Goal: Task Accomplishment & Management: Use online tool/utility

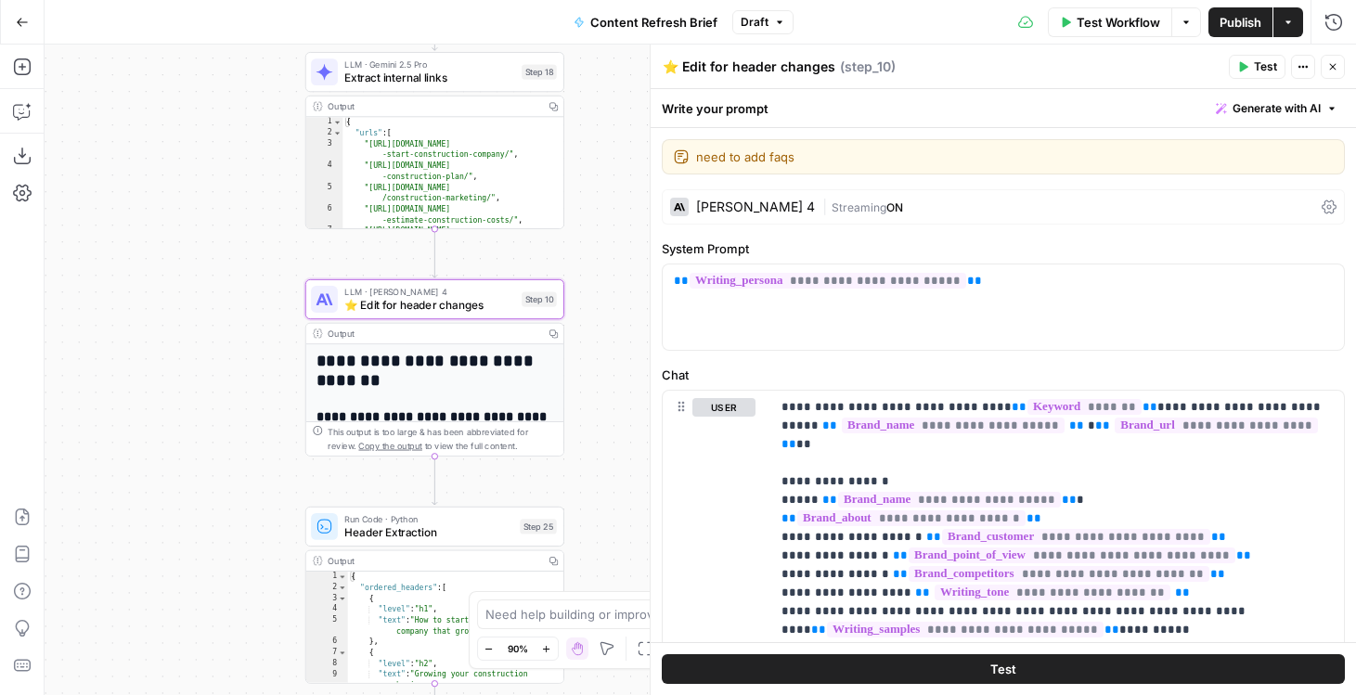
scroll to position [1373, 0]
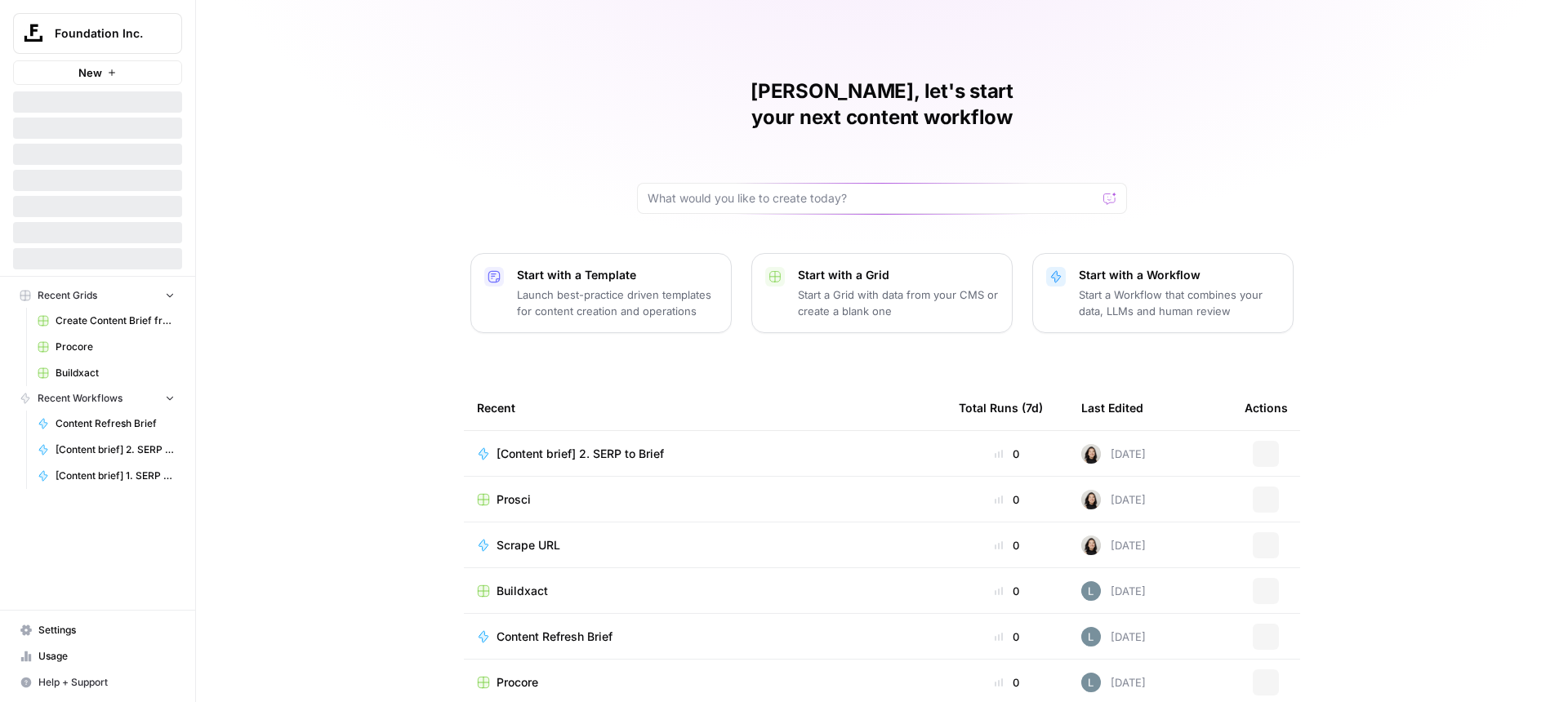
click at [178, 37] on button "Foundation Inc." at bounding box center [98, 33] width 169 height 40
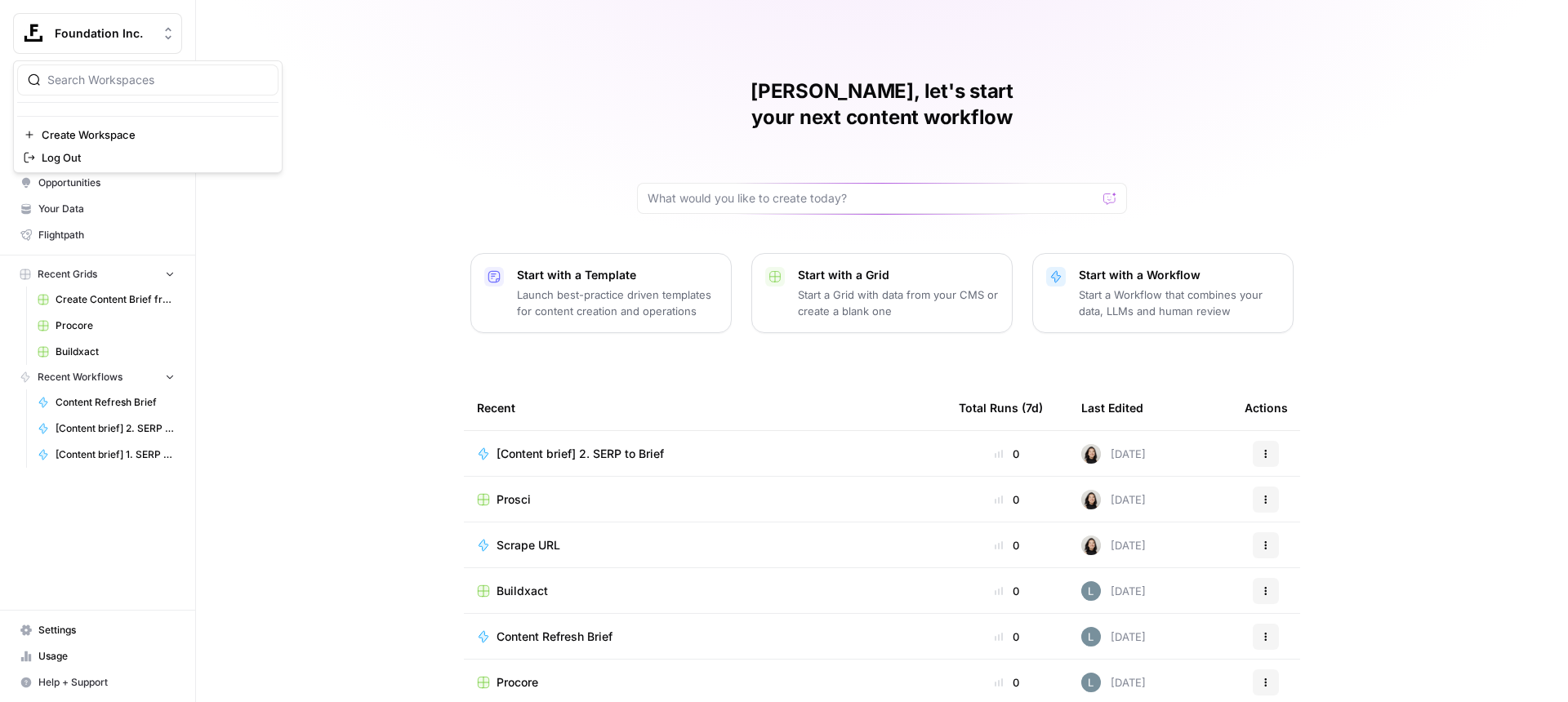
click at [165, 81] on input "search" at bounding box center [158, 80] width 221 height 17
click at [76, 87] on input "kaya" at bounding box center [158, 80] width 221 height 17
type input "kayak"
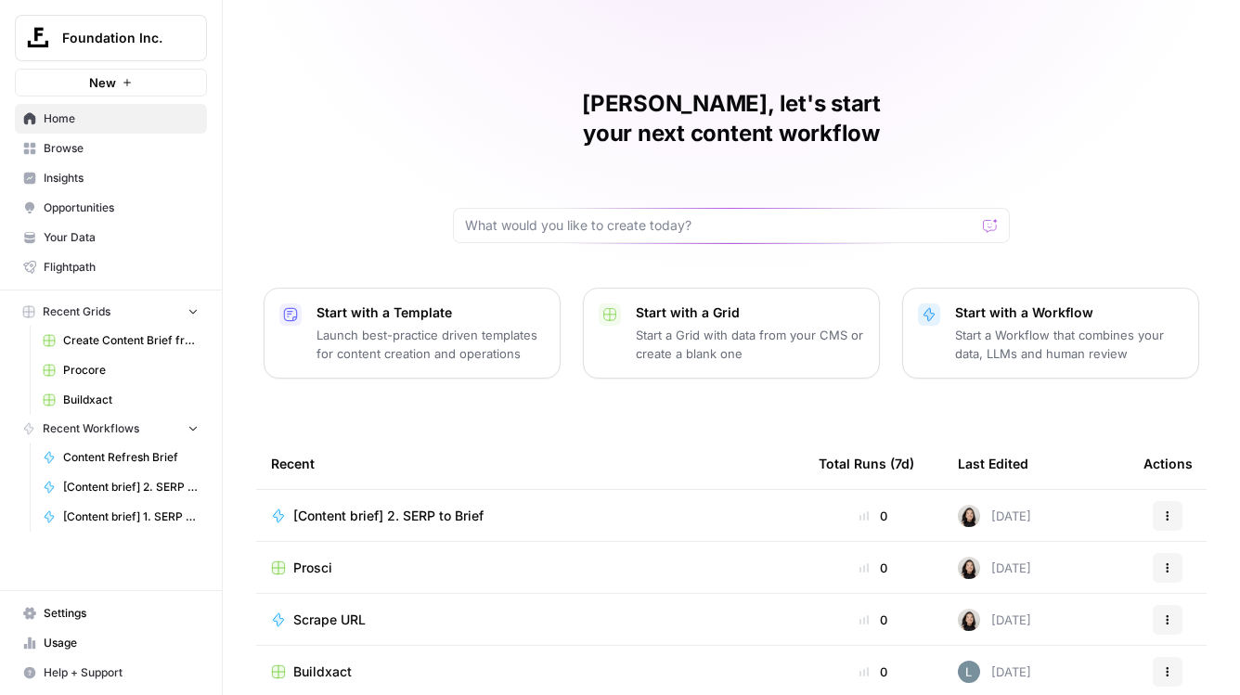
click at [197, 29] on icon "Workspace: Foundation Inc." at bounding box center [191, 38] width 19 height 19
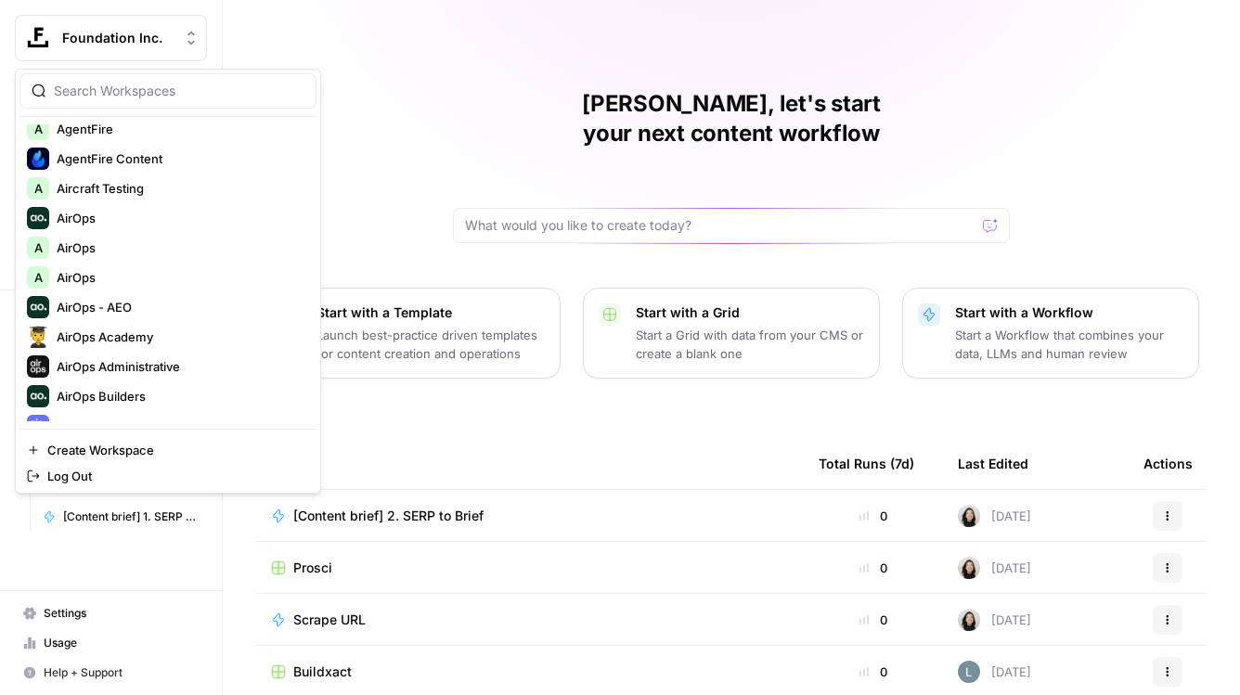
scroll to position [118, 0]
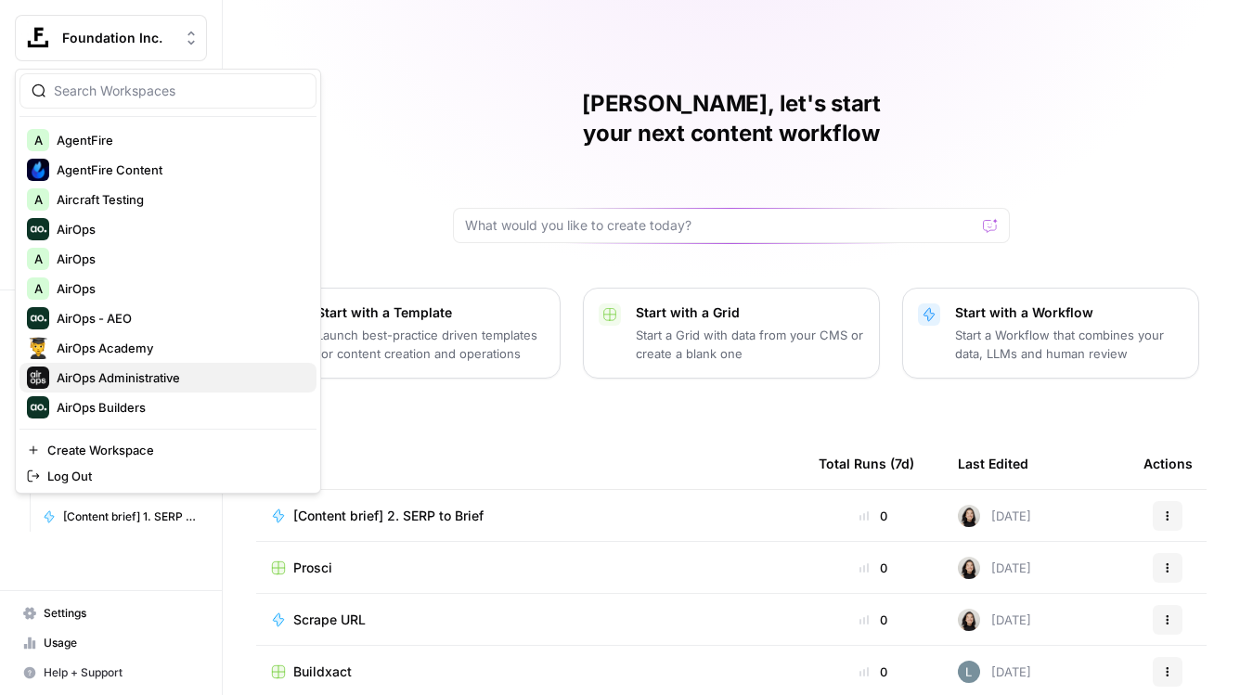
click at [125, 391] on button "AirOps Administrative" at bounding box center [167, 378] width 297 height 30
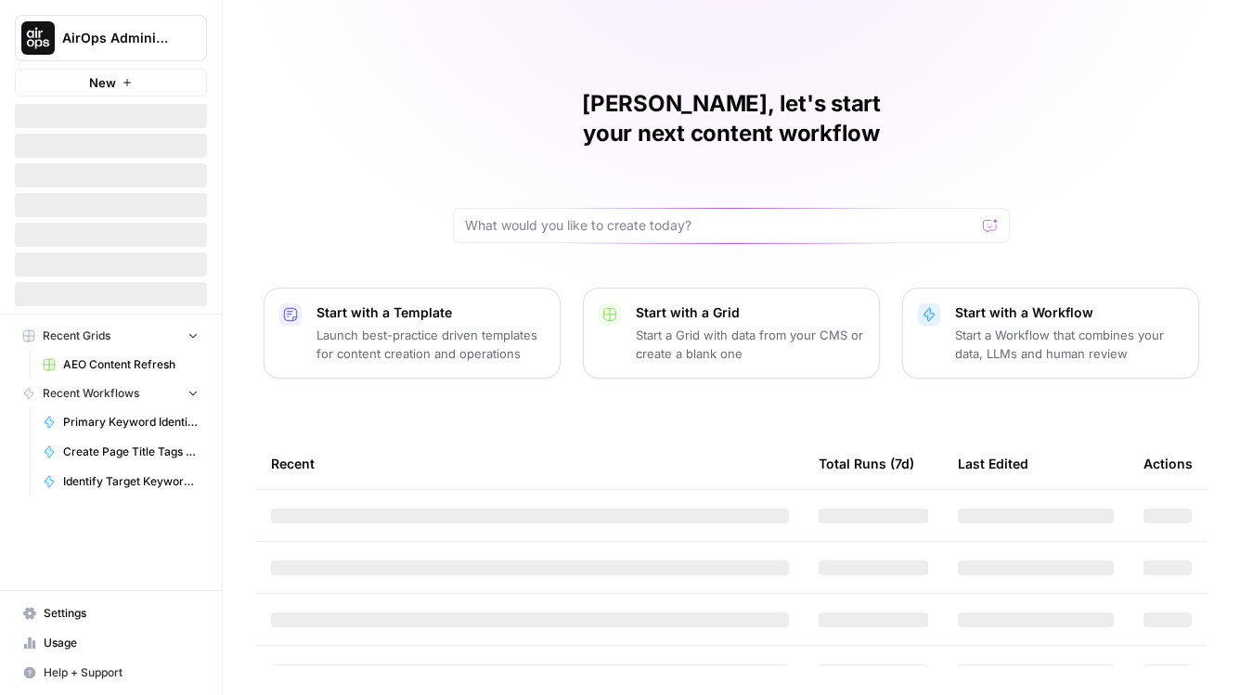
click at [192, 44] on icon "Workspace: AirOps Administrative" at bounding box center [191, 38] width 19 height 19
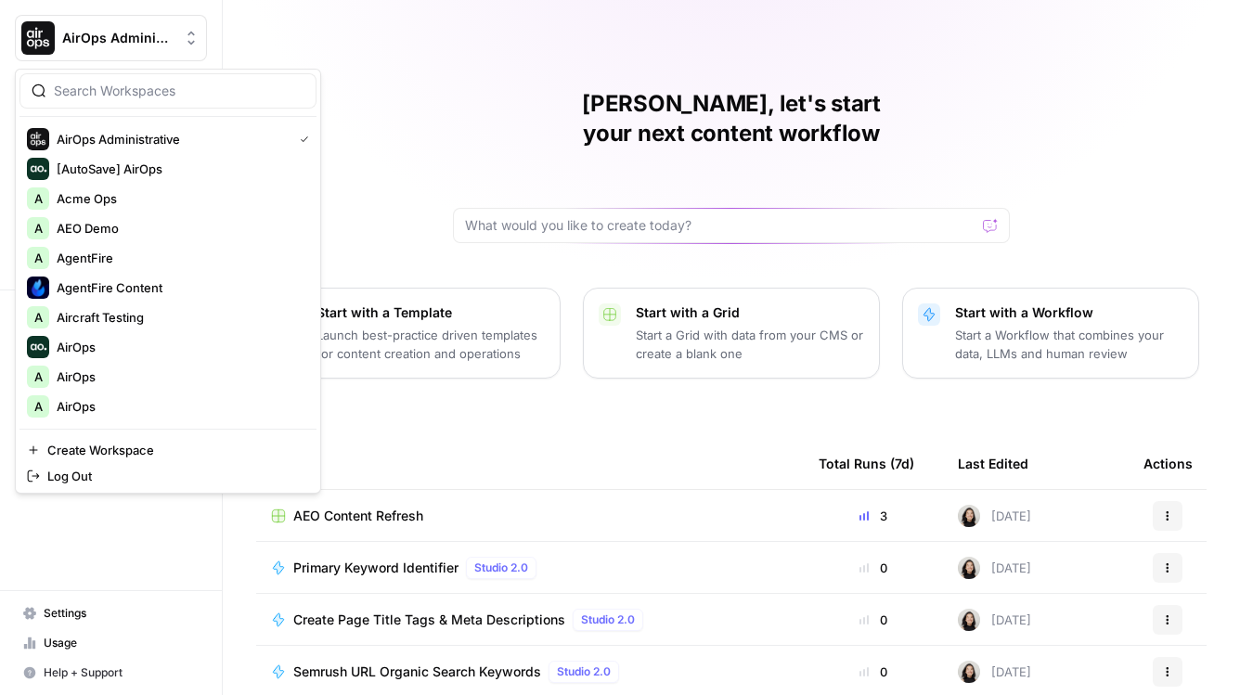
scroll to position [121, 0]
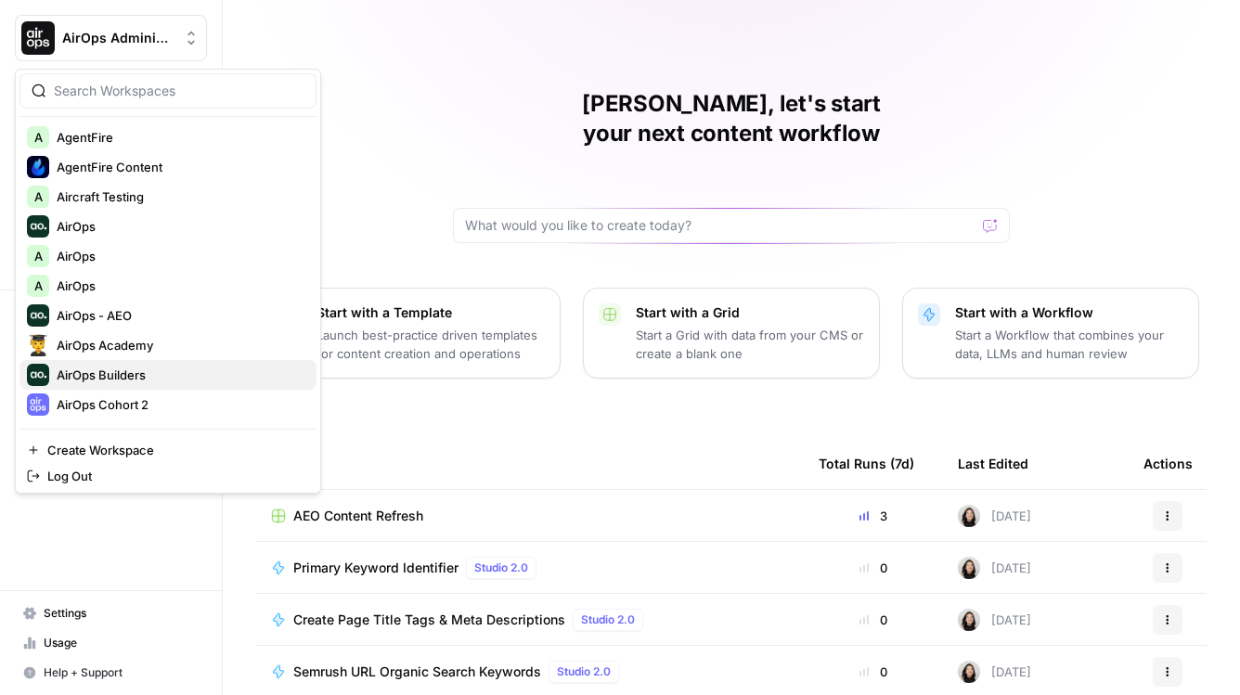
click at [153, 381] on span "AirOps Builders" at bounding box center [179, 375] width 245 height 19
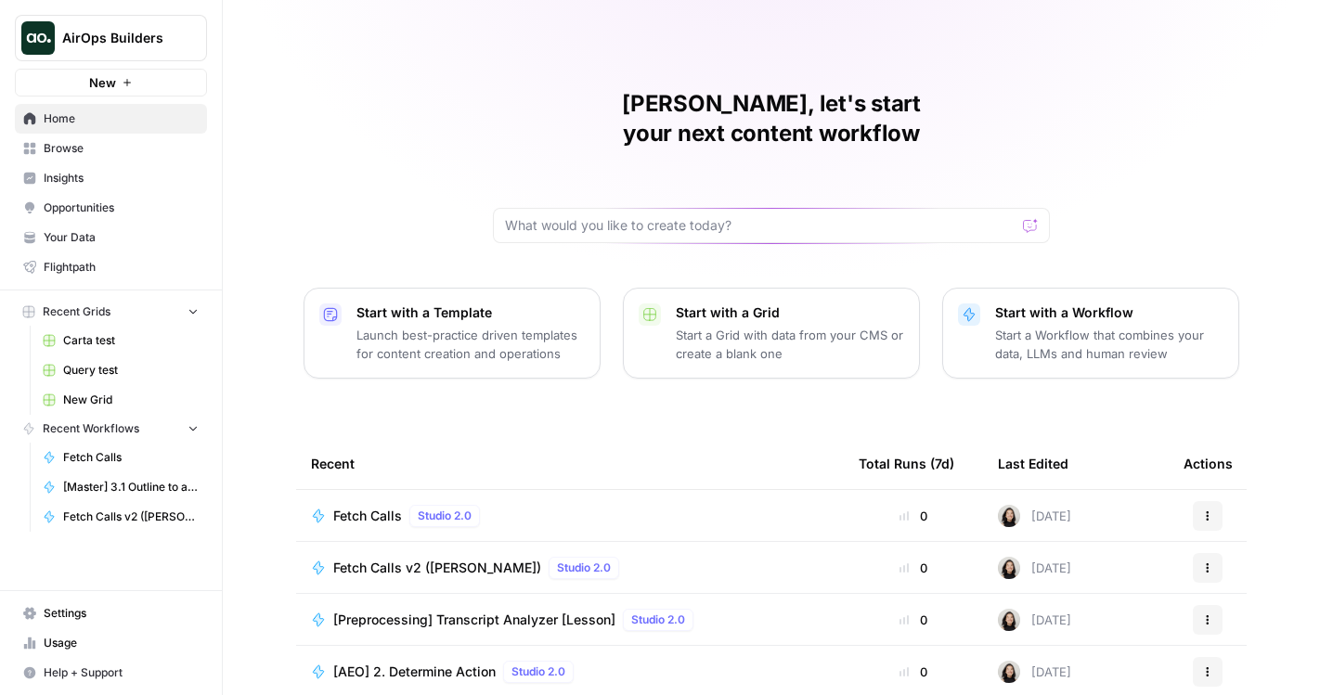
click at [1050, 326] on p "Start a Workflow that combines your data, LLMs and human review" at bounding box center [1109, 344] width 228 height 37
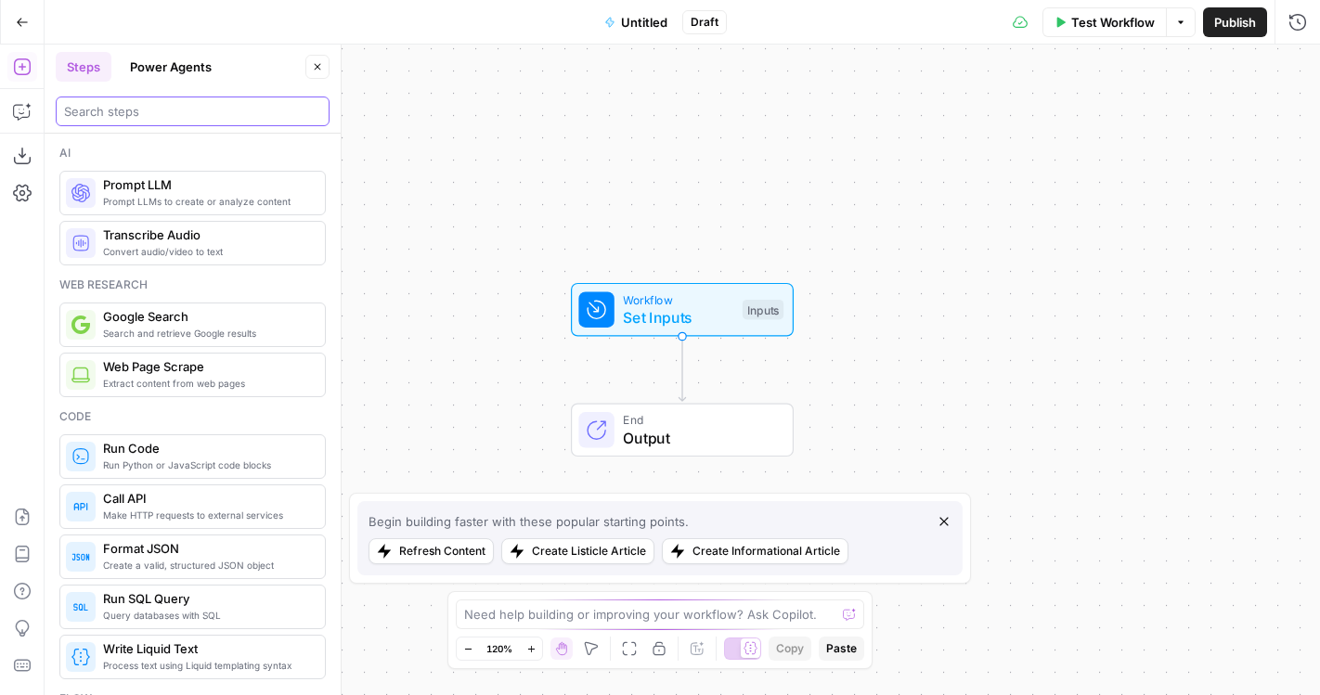
click at [108, 115] on input "search" at bounding box center [192, 111] width 257 height 19
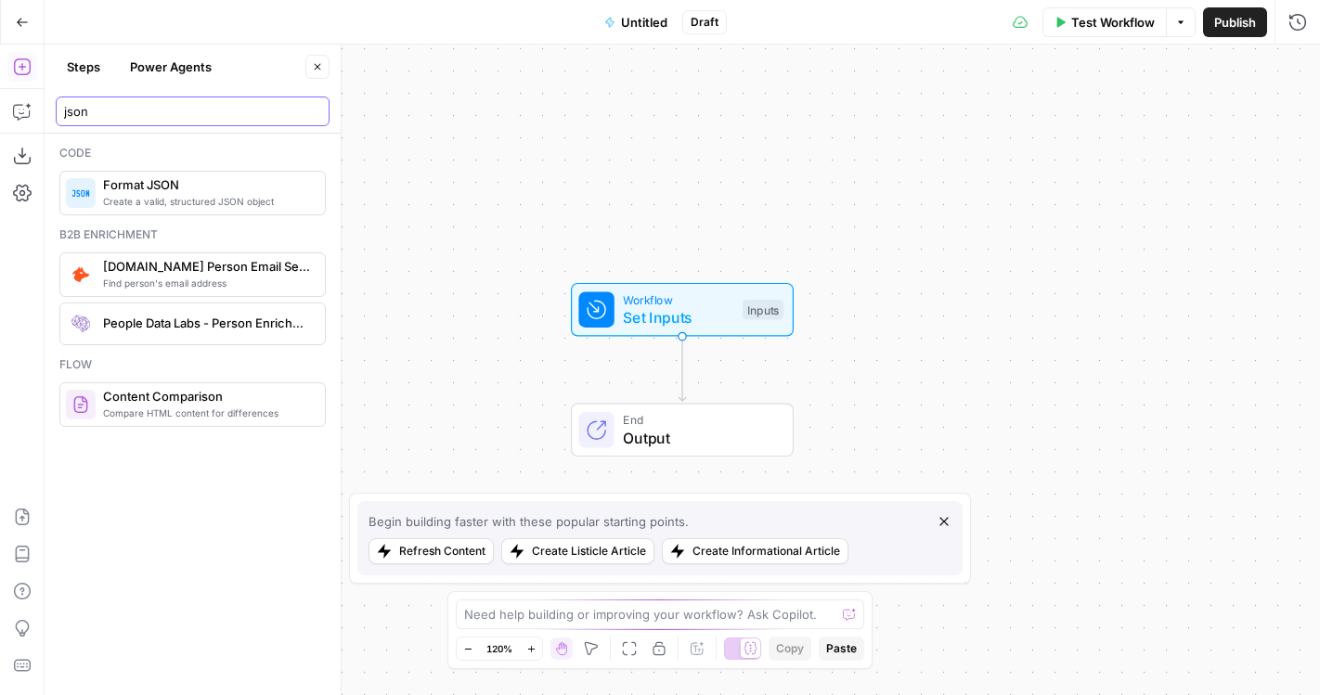
type input "json"
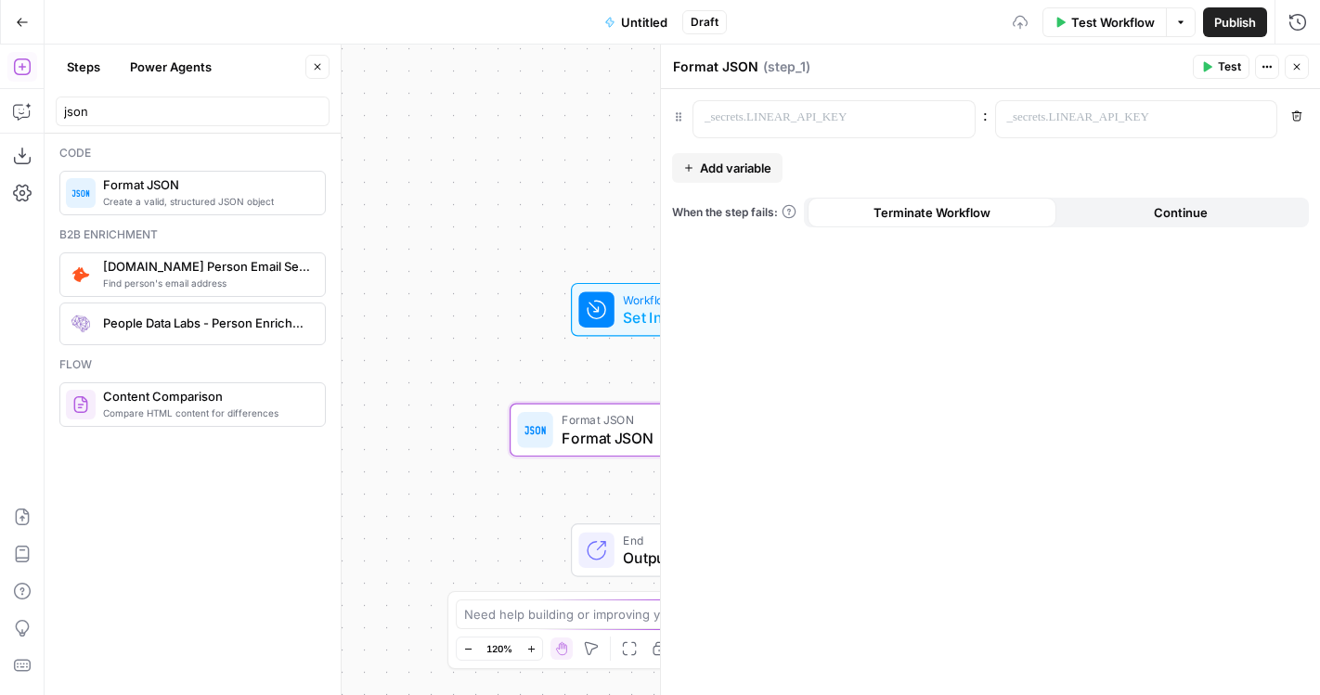
drag, startPoint x: 460, startPoint y: 326, endPoint x: 381, endPoint y: 84, distance: 253.9
click at [381, 84] on div "Workflow Set Inputs Inputs Format JSON Format JSON Step 1 End Output" at bounding box center [683, 370] width 1276 height 651
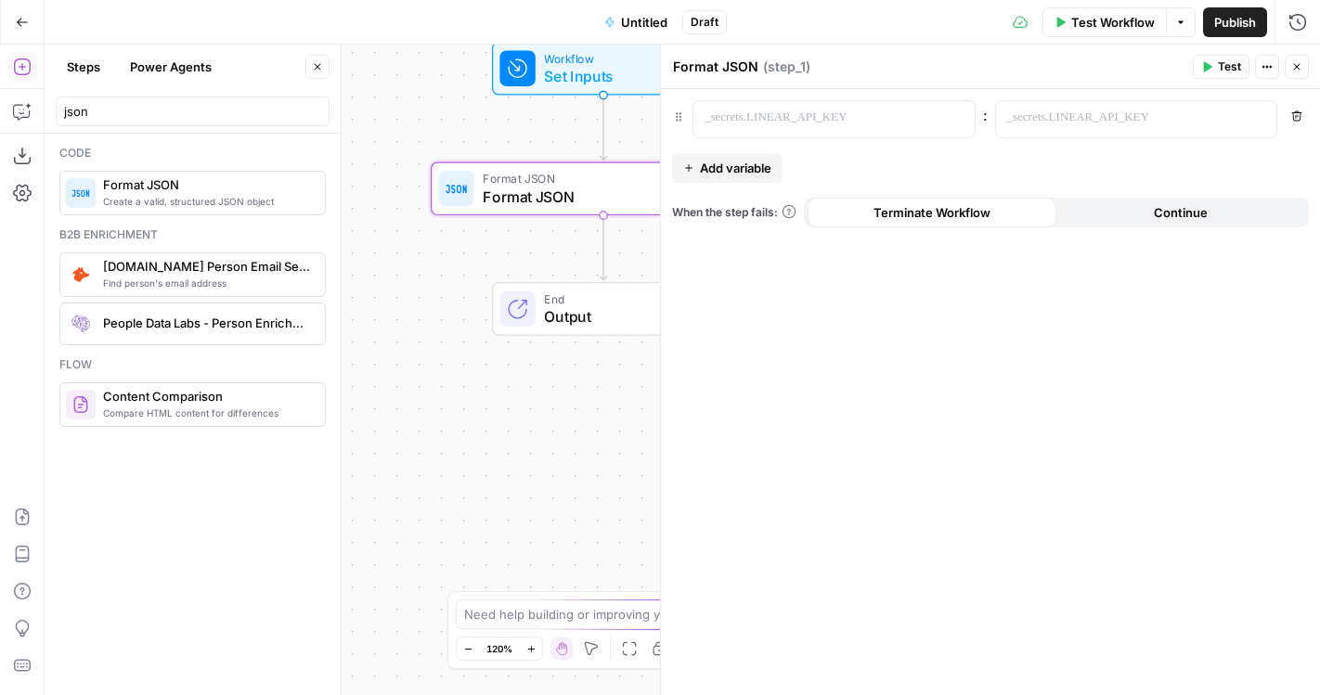
drag, startPoint x: 482, startPoint y: 369, endPoint x: 397, endPoint y: 471, distance: 131.8
click at [397, 471] on div "Workflow Set Inputs Inputs Format JSON Format JSON Step 1 End Output" at bounding box center [683, 370] width 1276 height 651
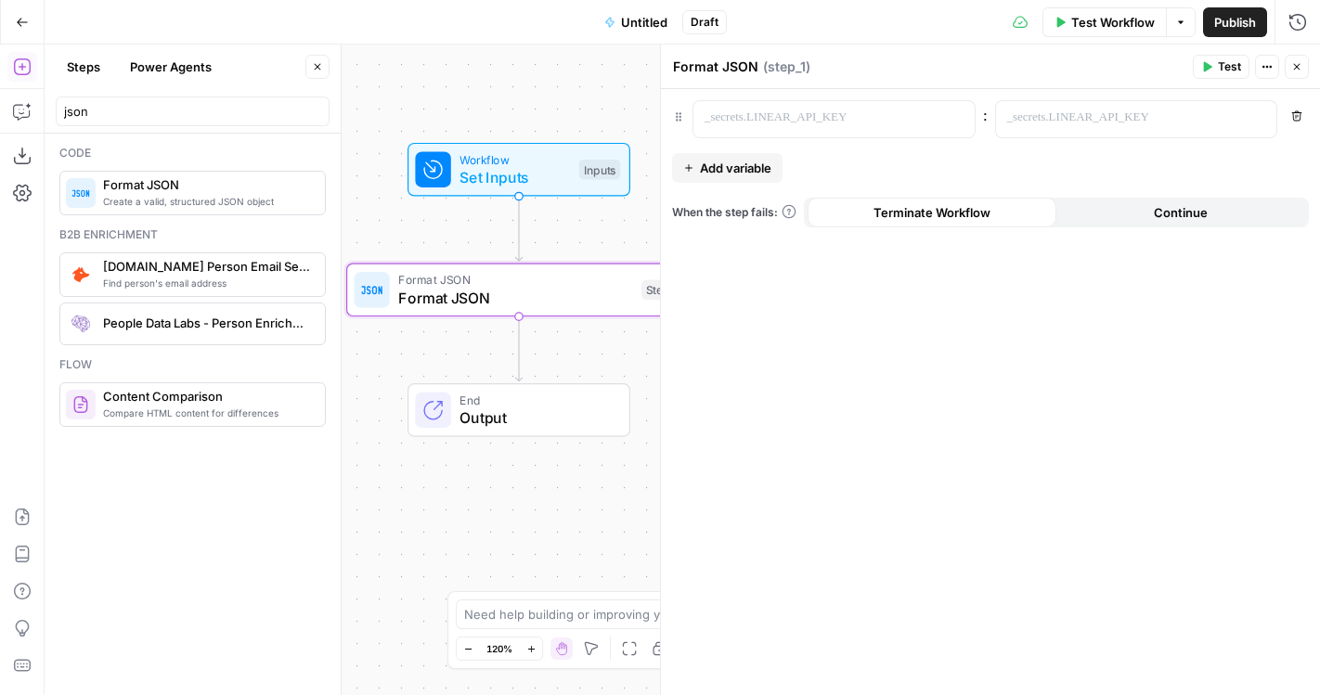
click at [475, 416] on span "Output" at bounding box center [535, 418] width 151 height 22
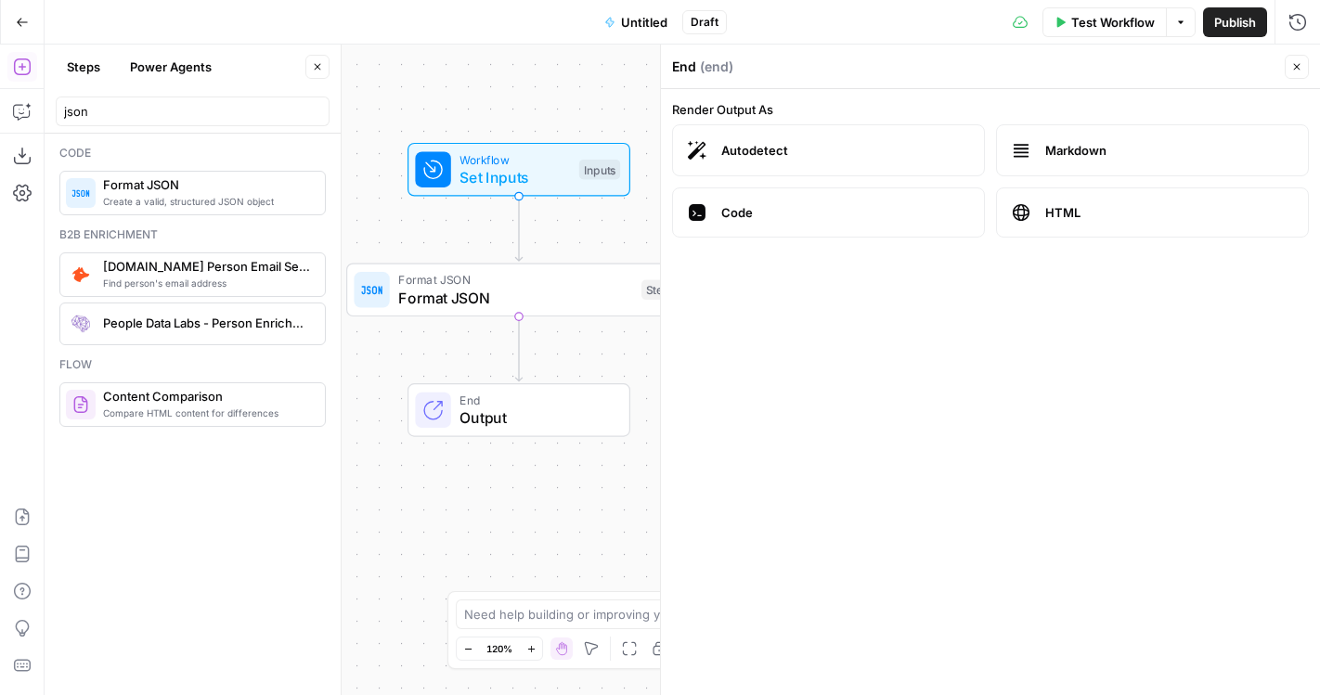
click at [543, 290] on span "Format JSON" at bounding box center [515, 298] width 234 height 22
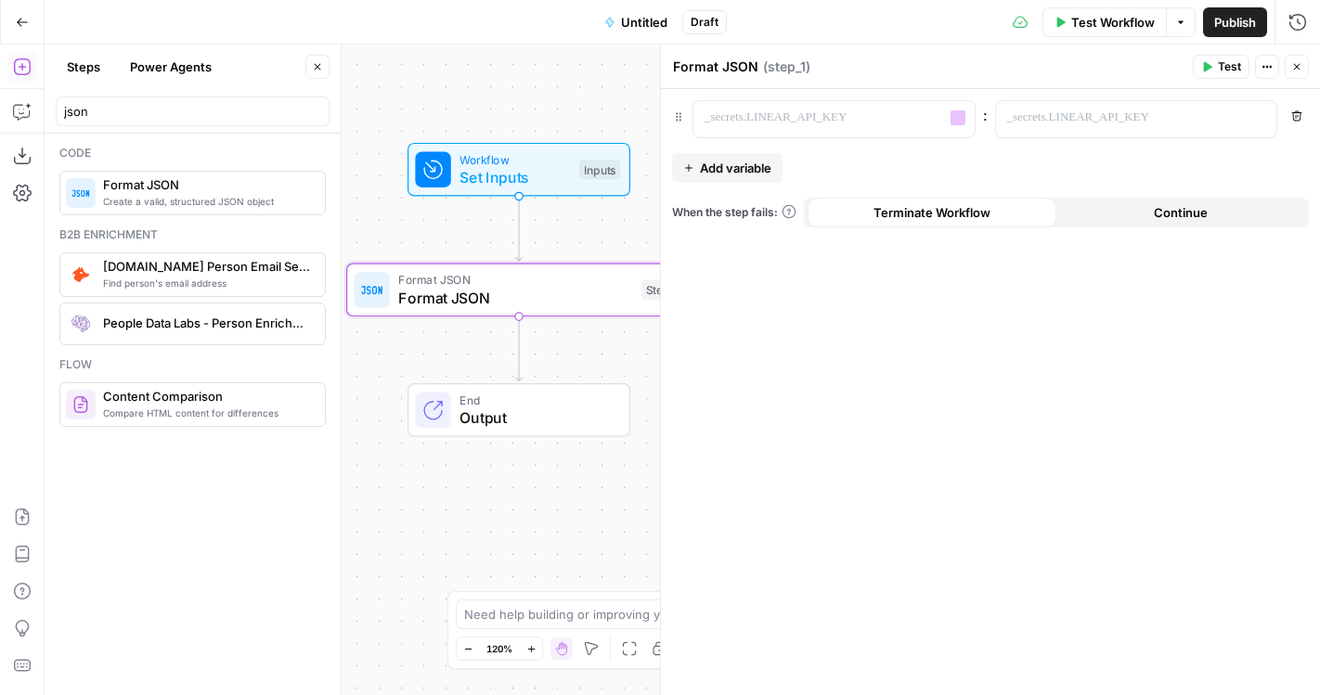
click at [723, 76] on div "Format JSON Format JSON" at bounding box center [715, 67] width 95 height 22
type textarea "Format output columns"
click at [808, 113] on p at bounding box center [819, 118] width 229 height 19
click at [1131, 119] on p at bounding box center [1121, 118] width 229 height 19
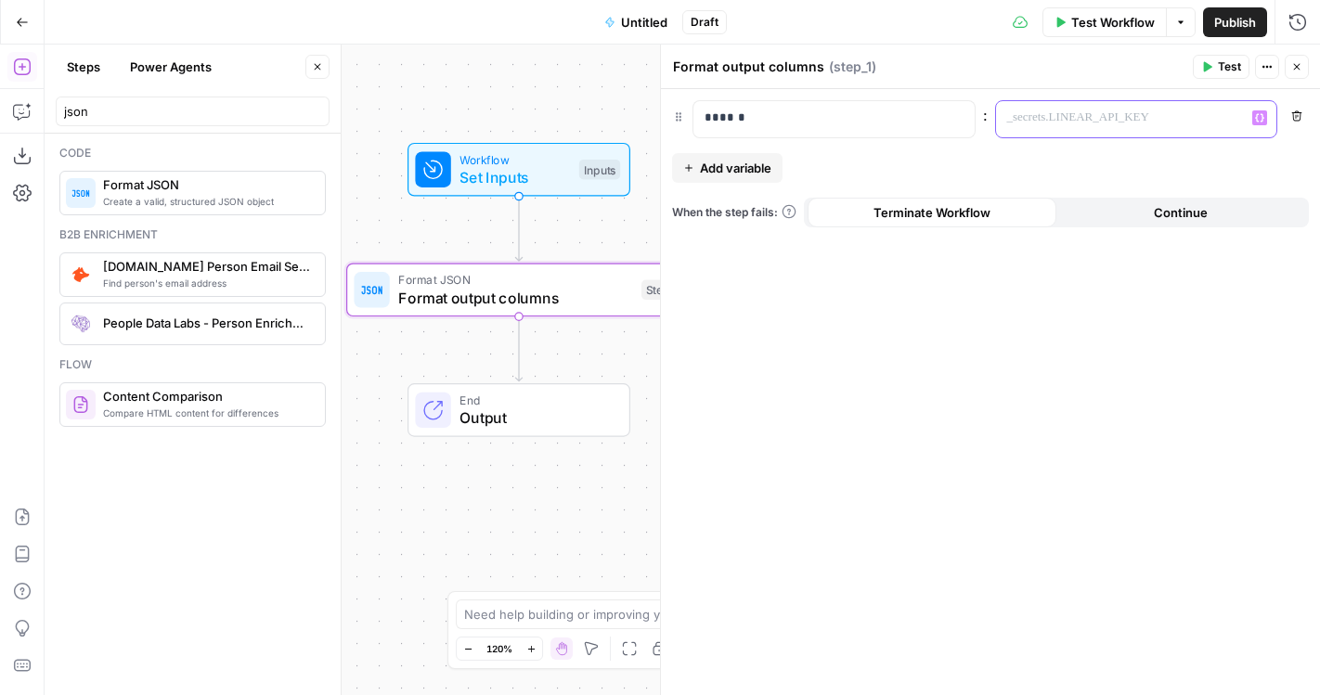
click at [1044, 124] on p at bounding box center [1121, 118] width 229 height 19
click at [784, 69] on textarea "Format output columns" at bounding box center [748, 67] width 151 height 19
type textarea "Format outputs"
click at [852, 134] on div "******" at bounding box center [819, 119] width 252 height 36
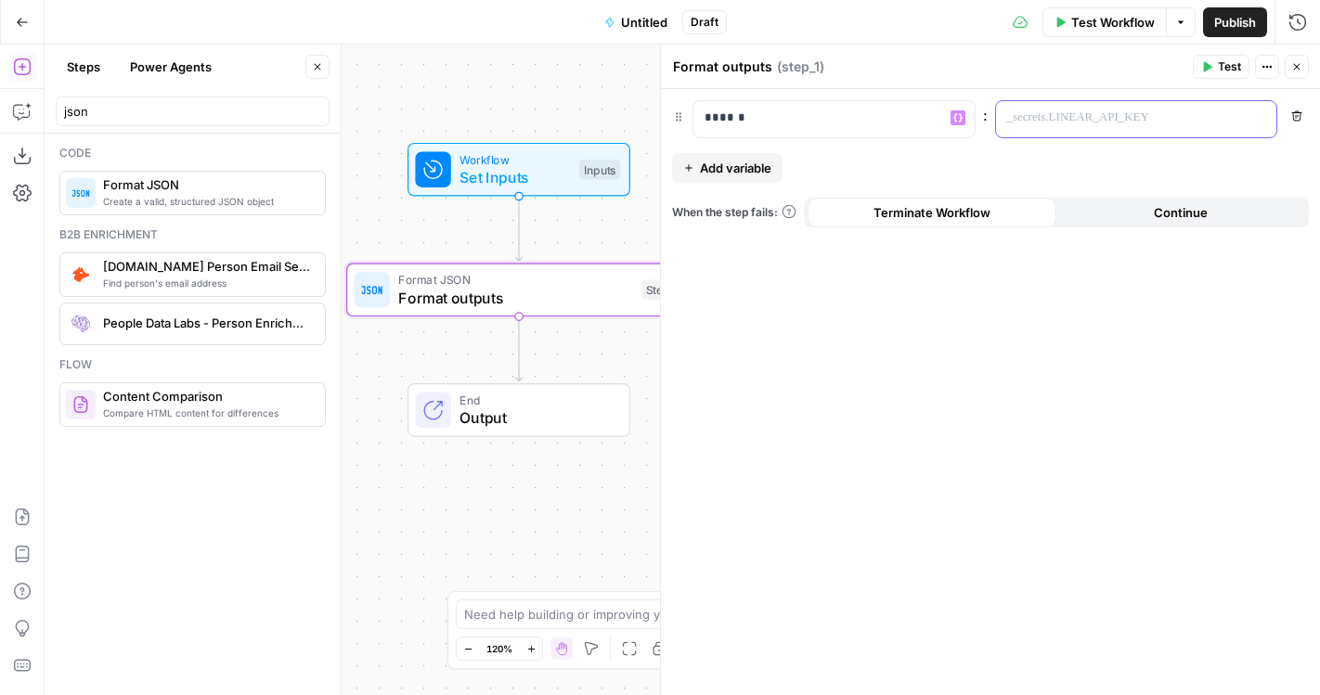
click at [1036, 128] on div at bounding box center [1122, 119] width 252 height 36
click at [785, 119] on p "******" at bounding box center [834, 118] width 259 height 19
click at [481, 416] on span "Output" at bounding box center [535, 418] width 151 height 22
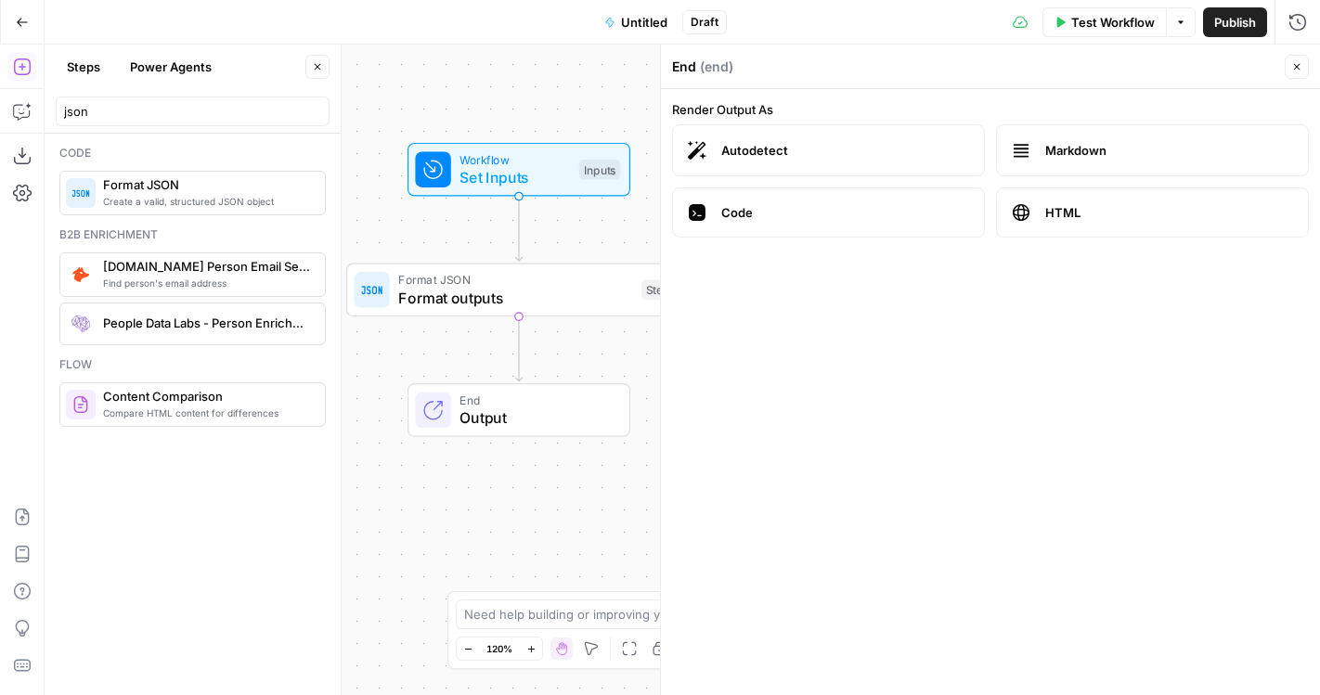
click at [533, 418] on span "Output" at bounding box center [535, 418] width 151 height 22
click at [507, 403] on span "End" at bounding box center [535, 400] width 151 height 18
click at [783, 327] on form "Render Output As Autodetect Markdown Code HTML" at bounding box center [990, 392] width 659 height 606
click at [427, 301] on span "Format outputs" at bounding box center [515, 297] width 234 height 22
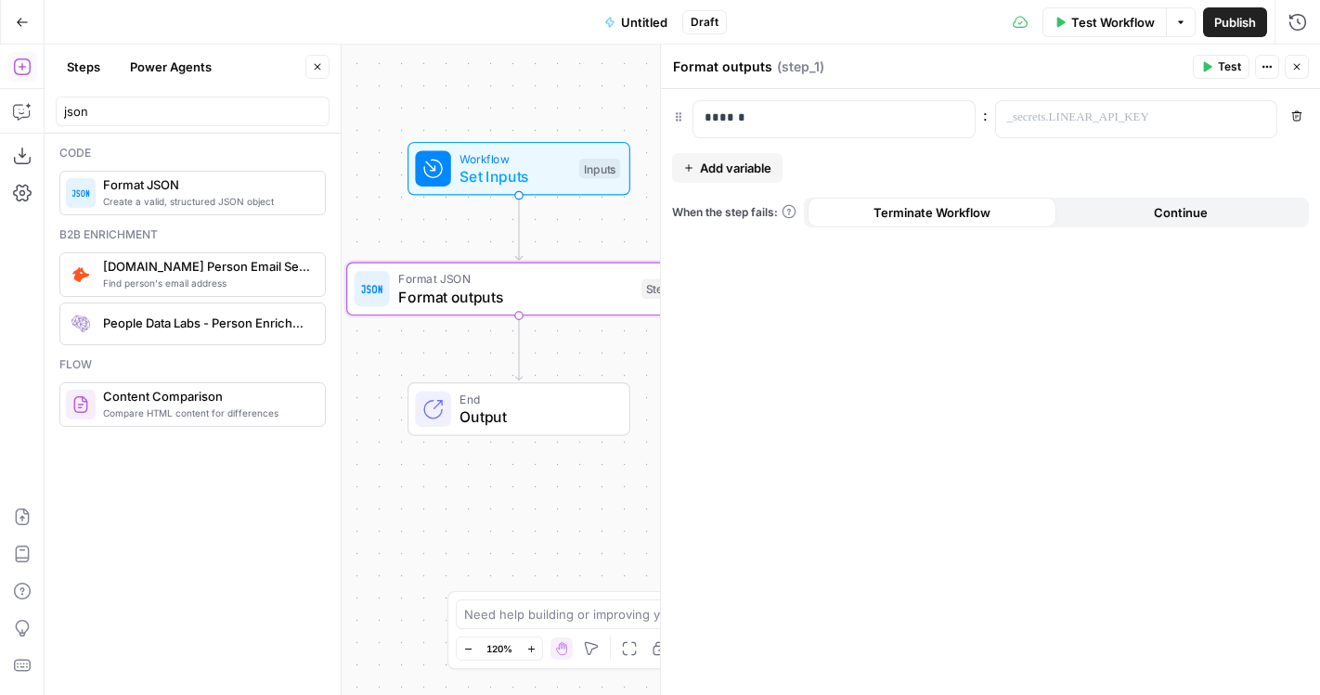
click at [444, 402] on div at bounding box center [432, 409] width 35 height 35
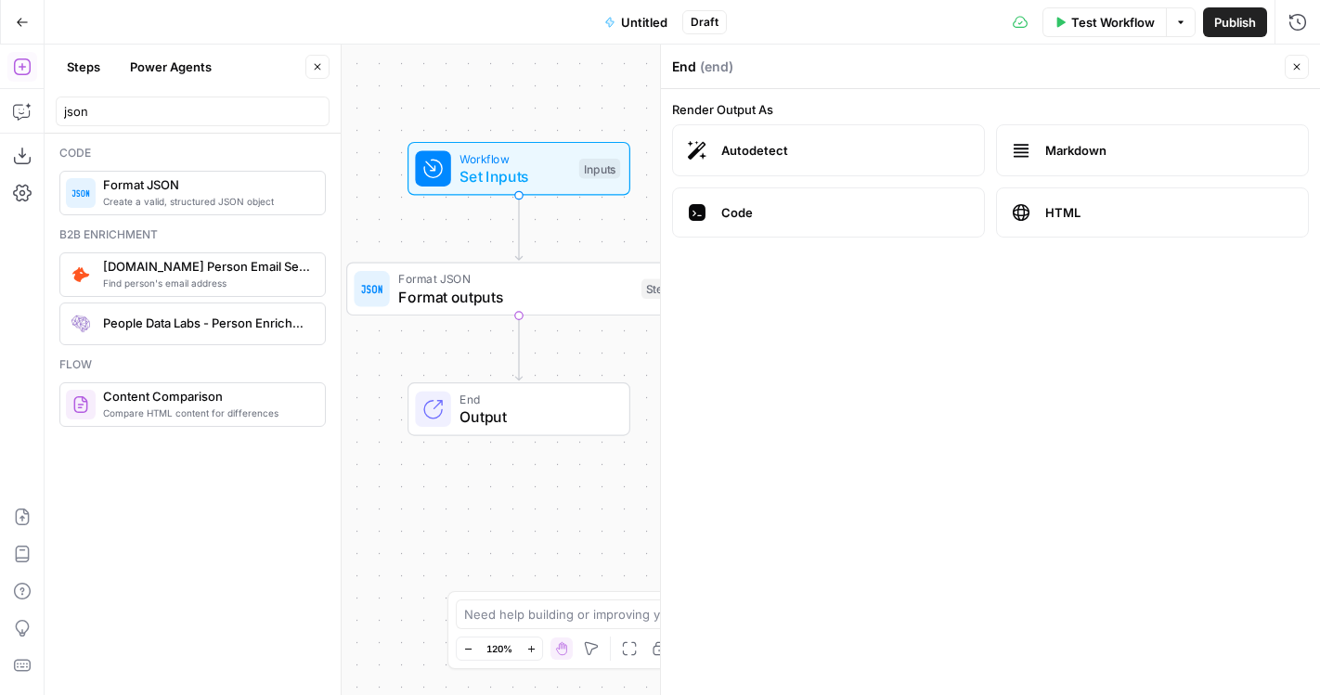
click at [442, 182] on div at bounding box center [432, 168] width 35 height 35
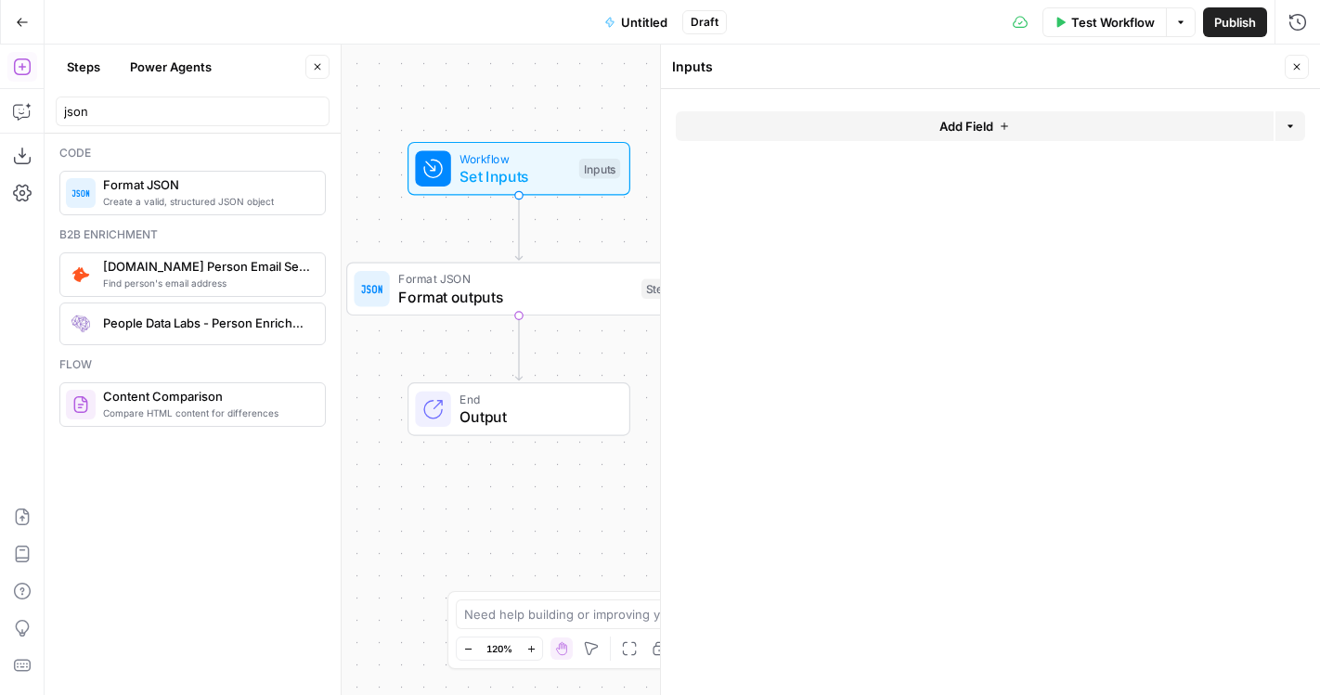
click at [517, 401] on span "End" at bounding box center [535, 400] width 151 height 18
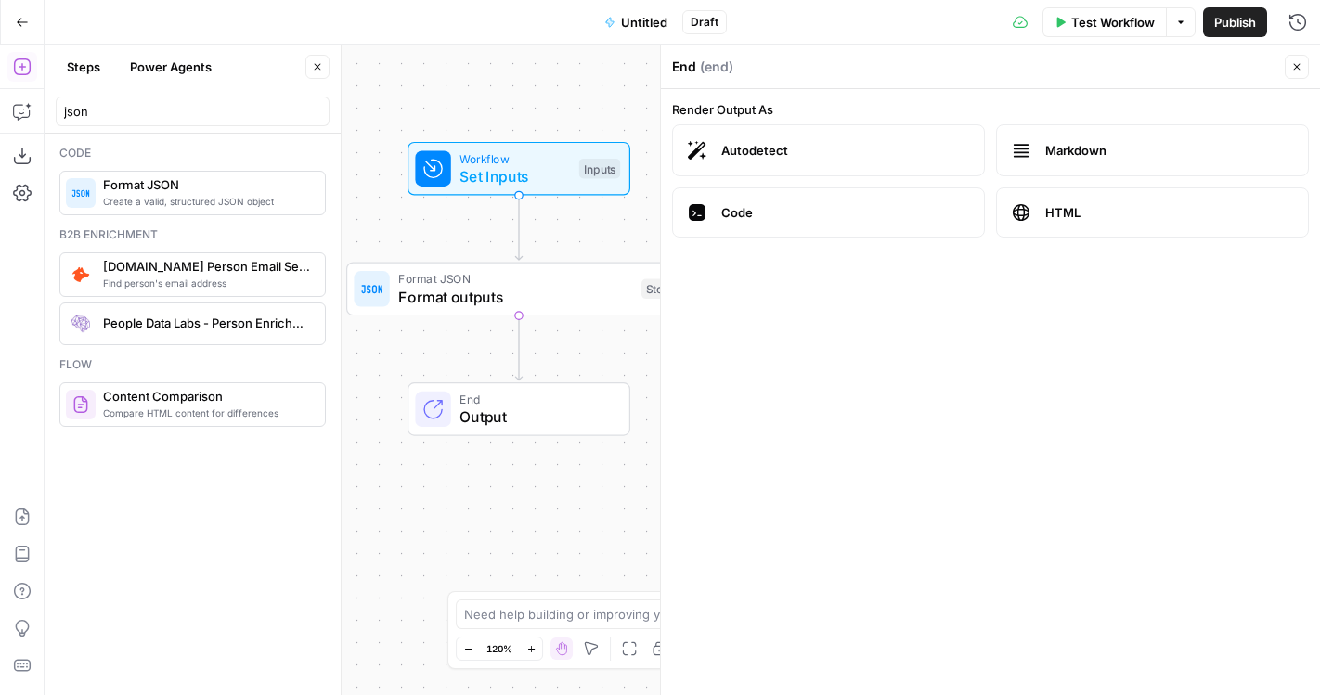
click at [473, 178] on span "Set Inputs" at bounding box center [515, 176] width 110 height 22
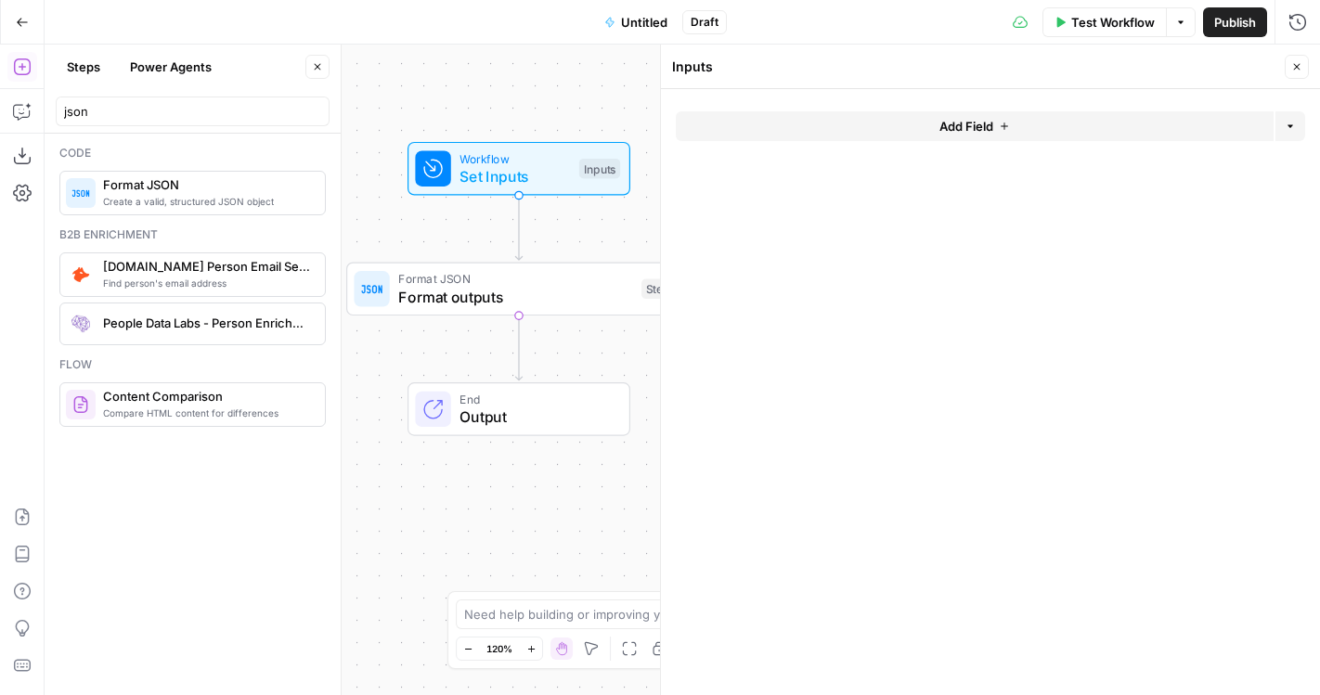
click at [585, 417] on span "Output" at bounding box center [535, 417] width 151 height 22
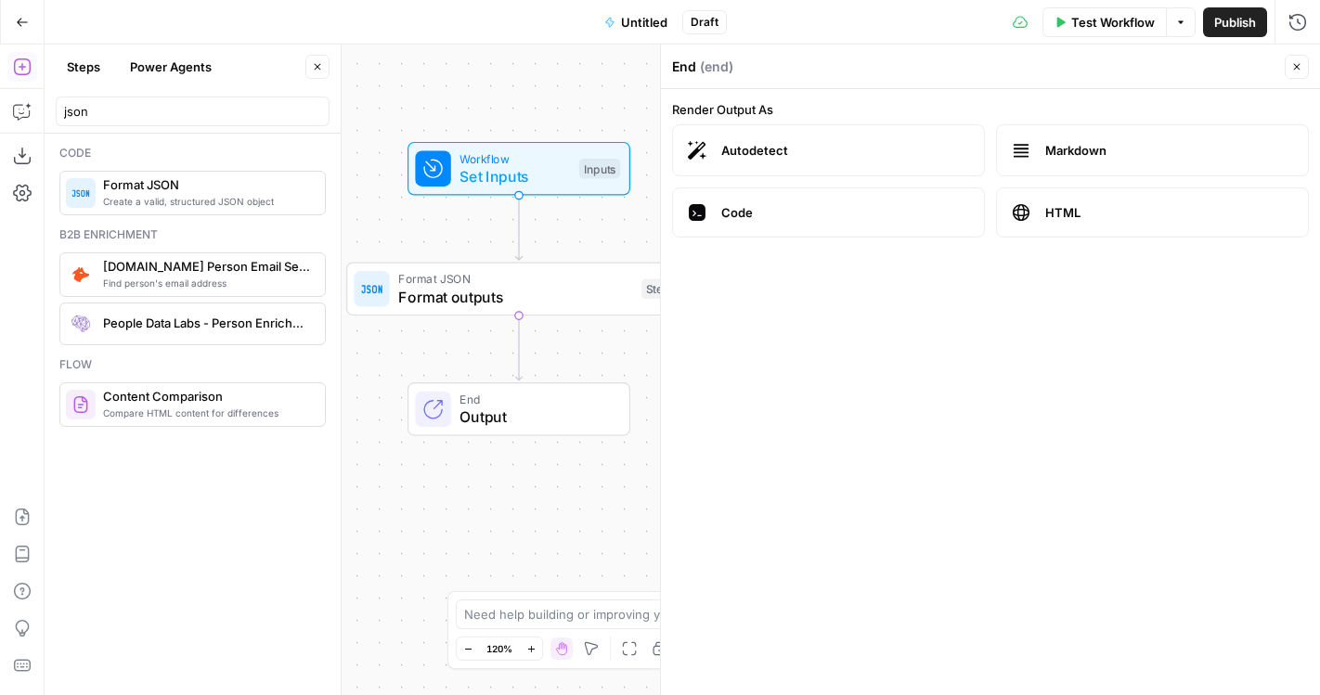
drag, startPoint x: 1167, startPoint y: 305, endPoint x: 784, endPoint y: 171, distance: 406.0
click at [784, 172] on form "Render Output As Autodetect Markdown Code HTML" at bounding box center [990, 392] width 659 height 606
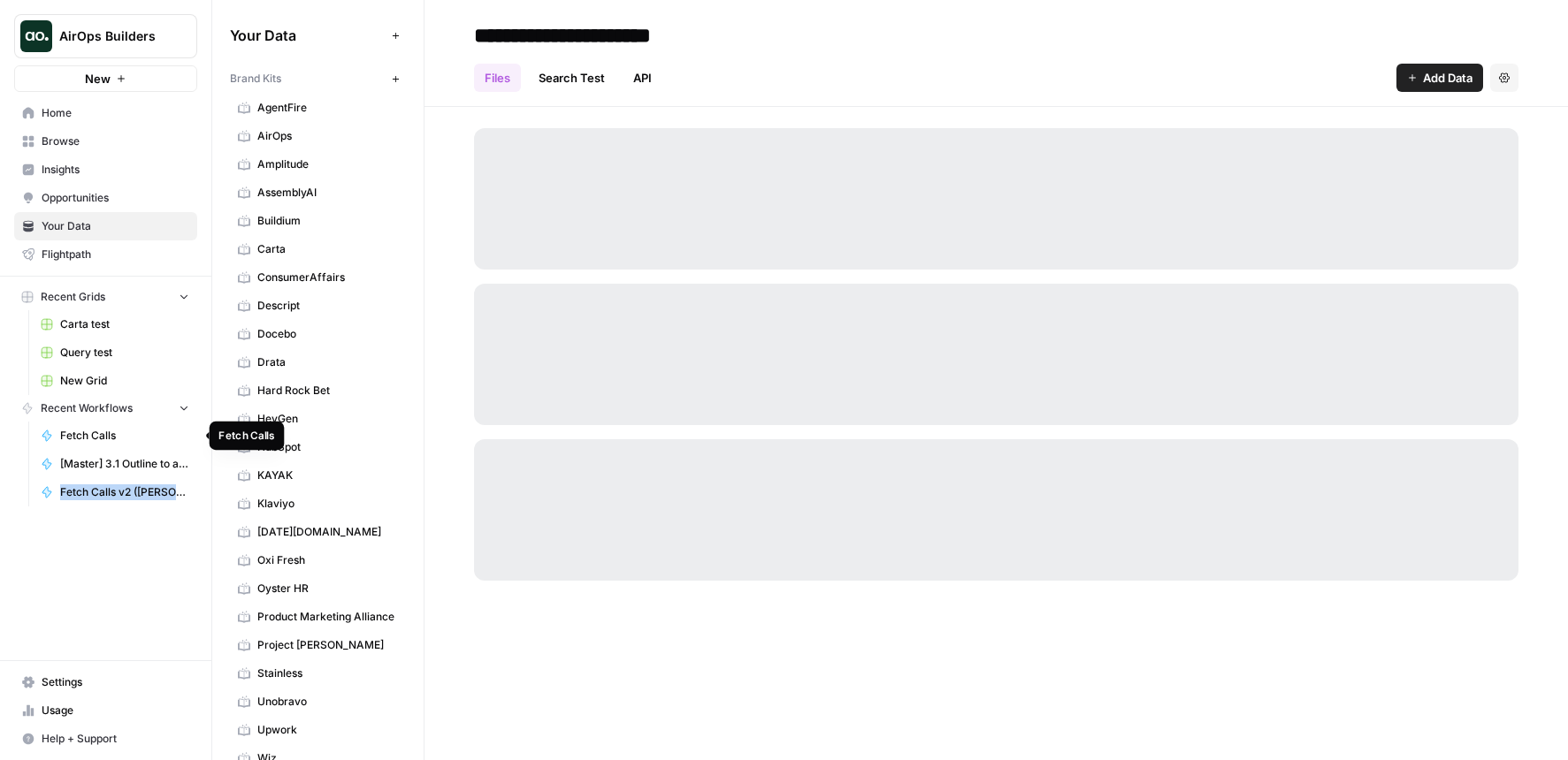
click at [99, 433] on span "Fetch Calls" at bounding box center [125, 435] width 130 height 16
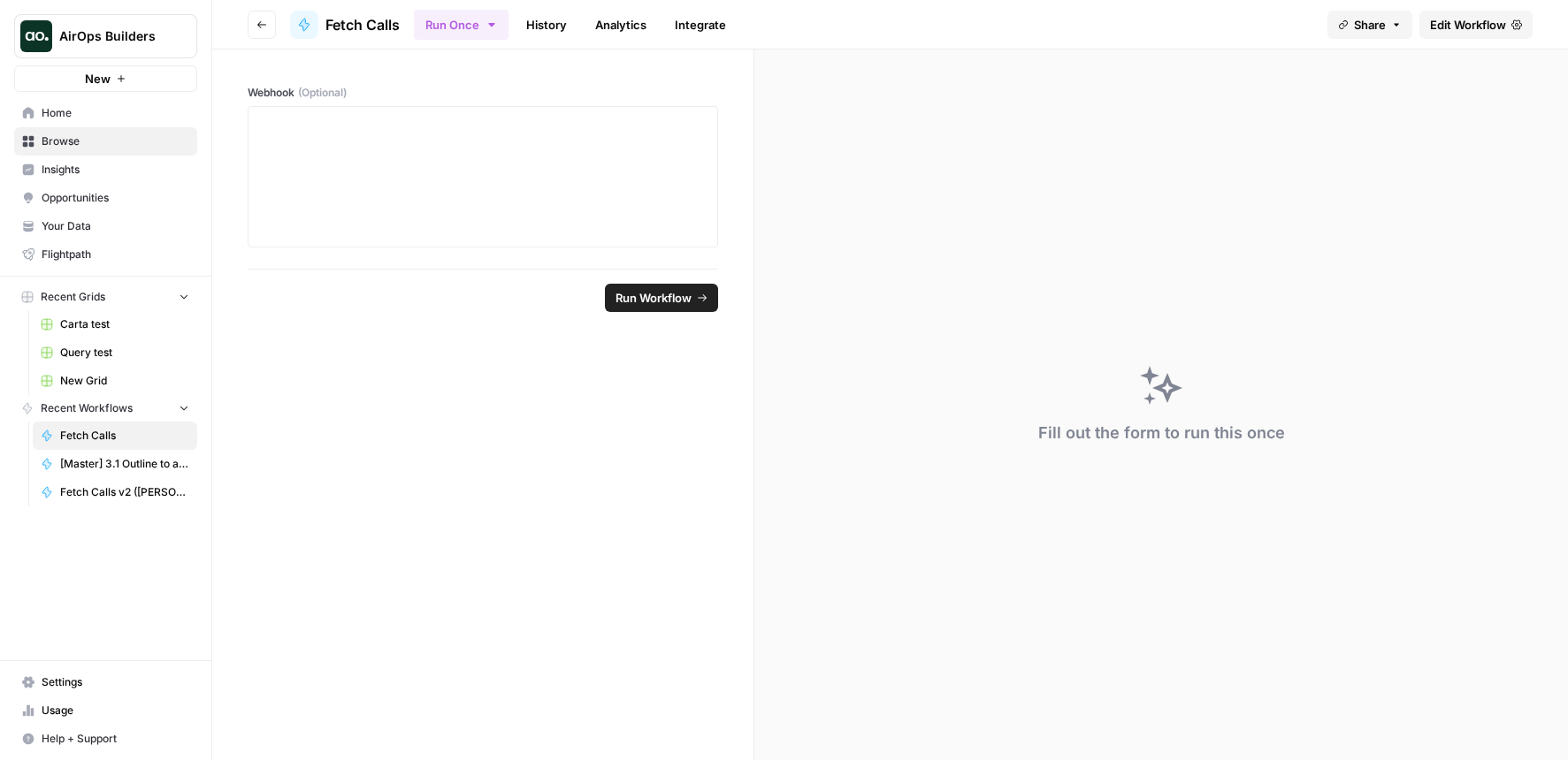
click at [1442, 30] on span "Edit Workflow" at bounding box center [1468, 25] width 76 height 18
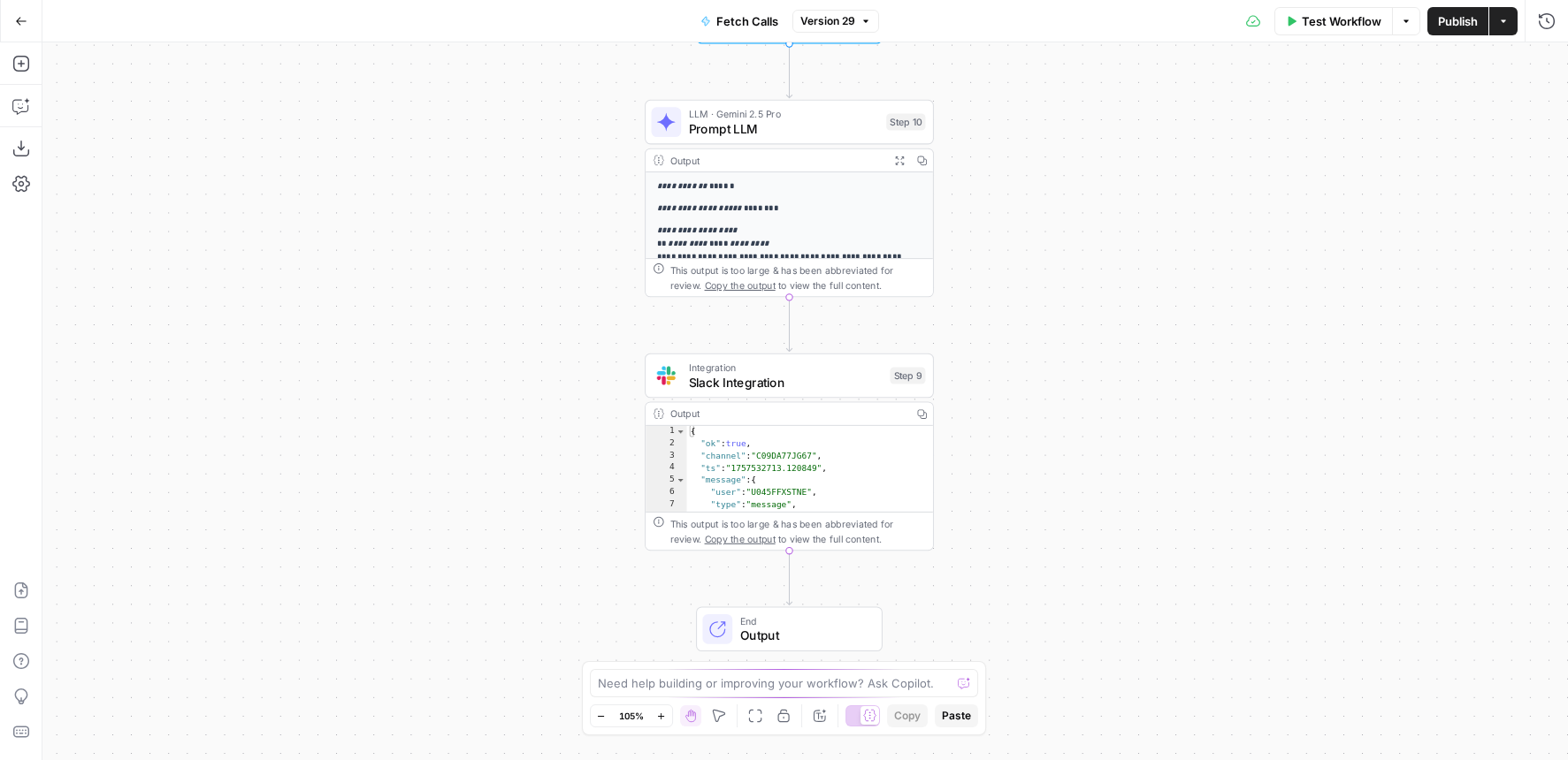
drag, startPoint x: 1065, startPoint y: 351, endPoint x: 1049, endPoint y: 275, distance: 77.7
click at [1049, 275] on div "**********" at bounding box center [805, 402] width 1525 height 718
click at [763, 134] on span "Prompt LLM" at bounding box center [784, 128] width 191 height 18
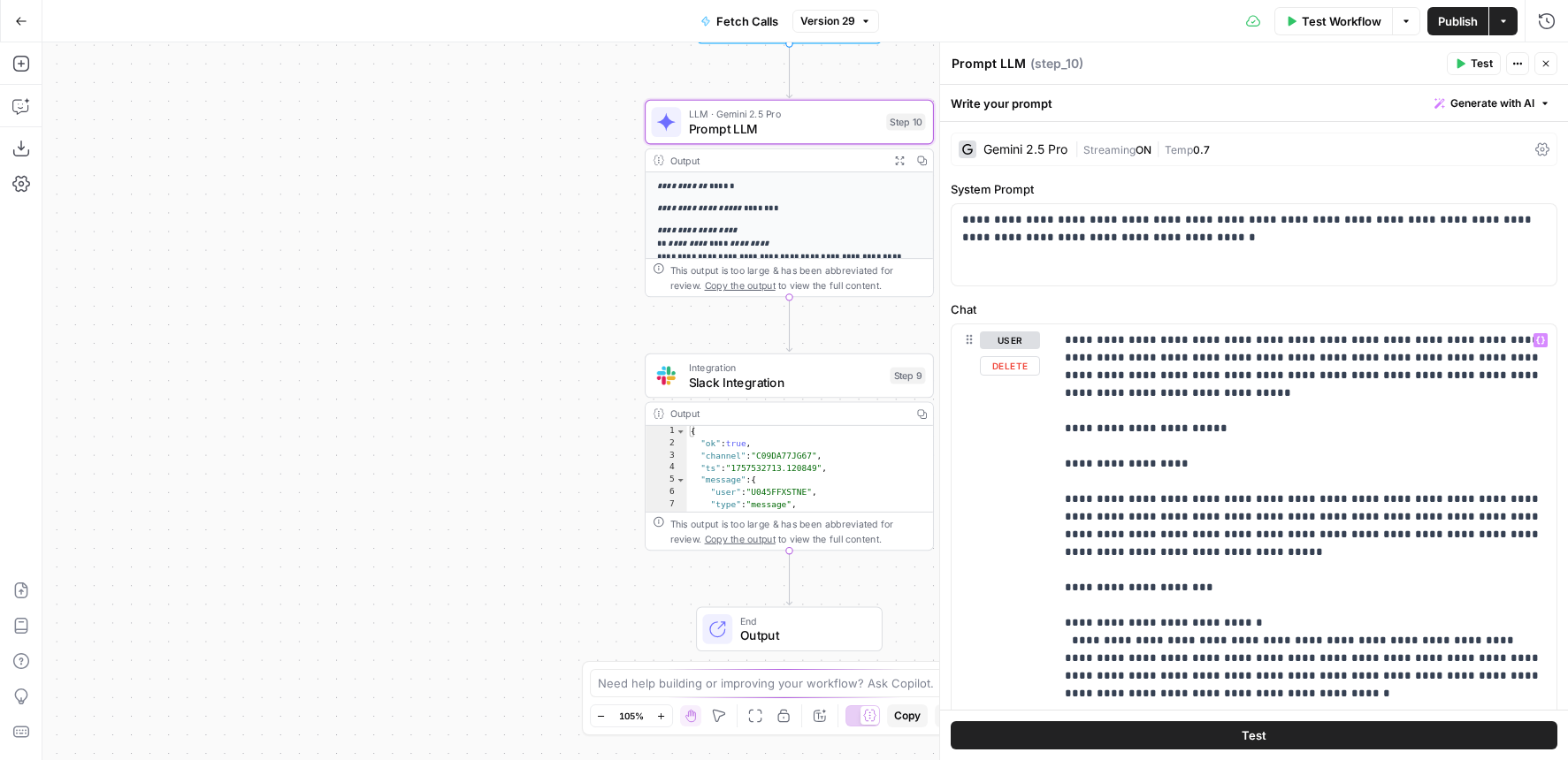
scroll to position [388, 0]
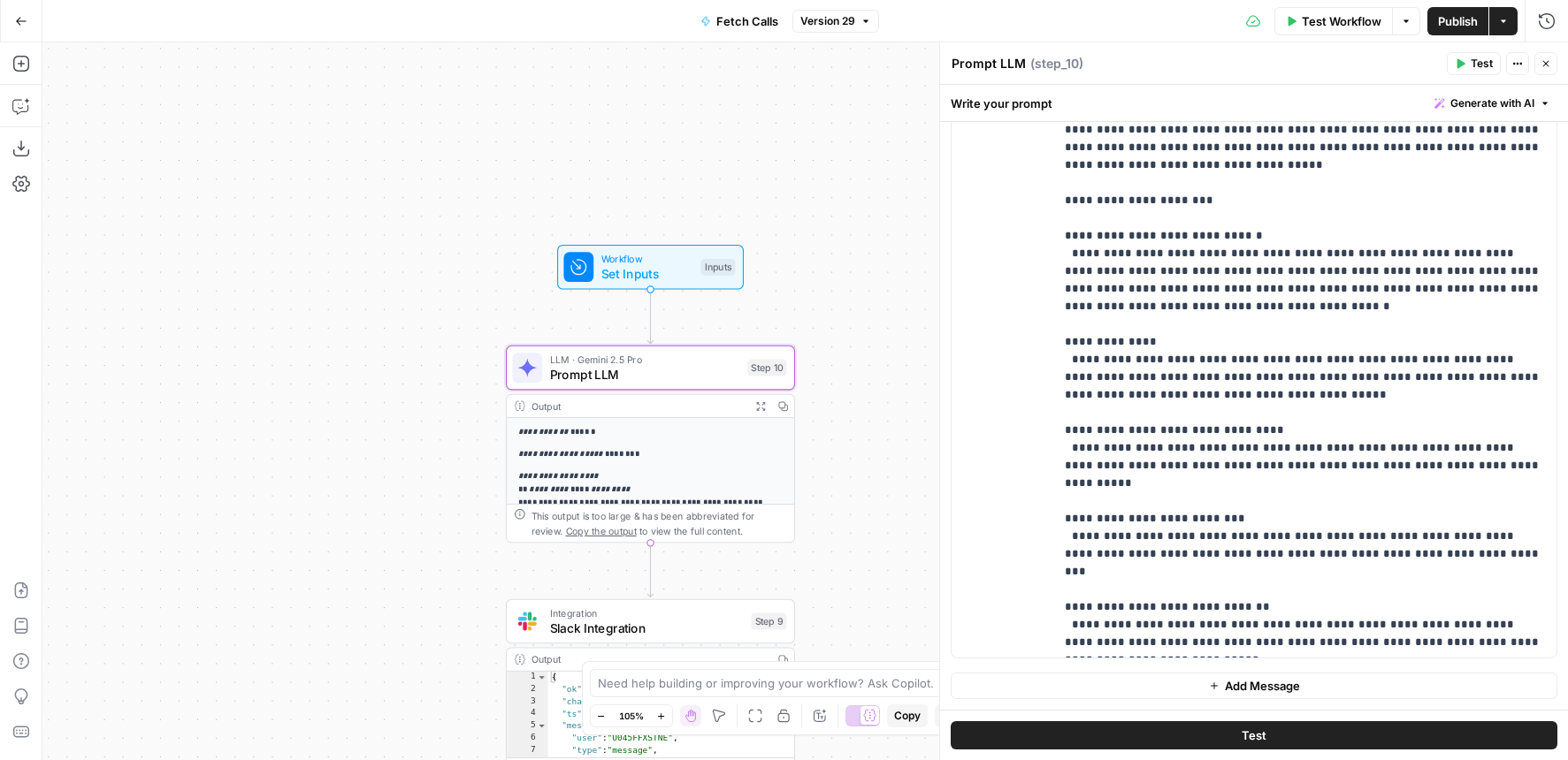
drag, startPoint x: 565, startPoint y: 199, endPoint x: 426, endPoint y: 451, distance: 287.8
click at [425, 451] on div "**********" at bounding box center [805, 402] width 1525 height 718
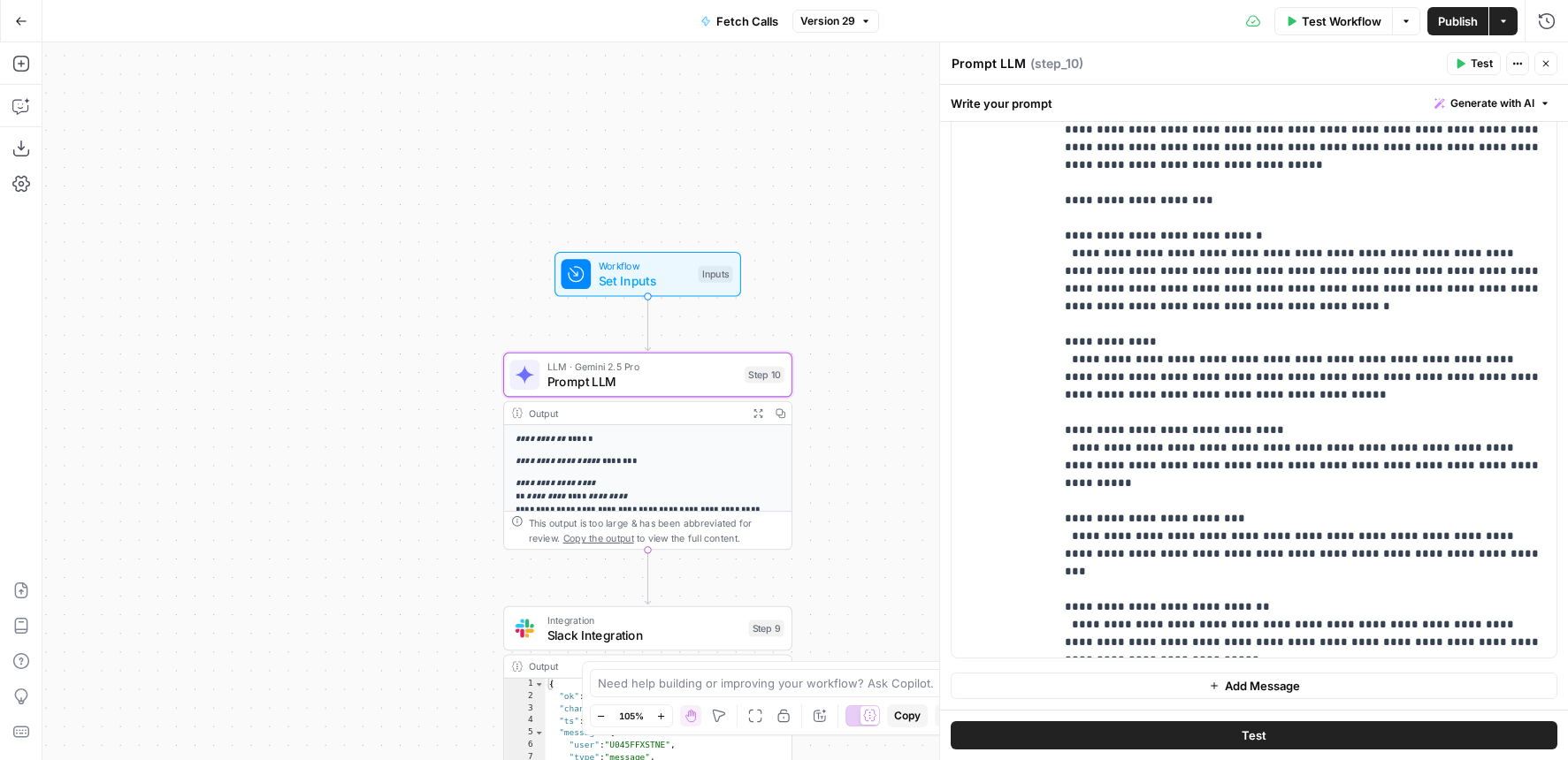
scroll to position [0, 0]
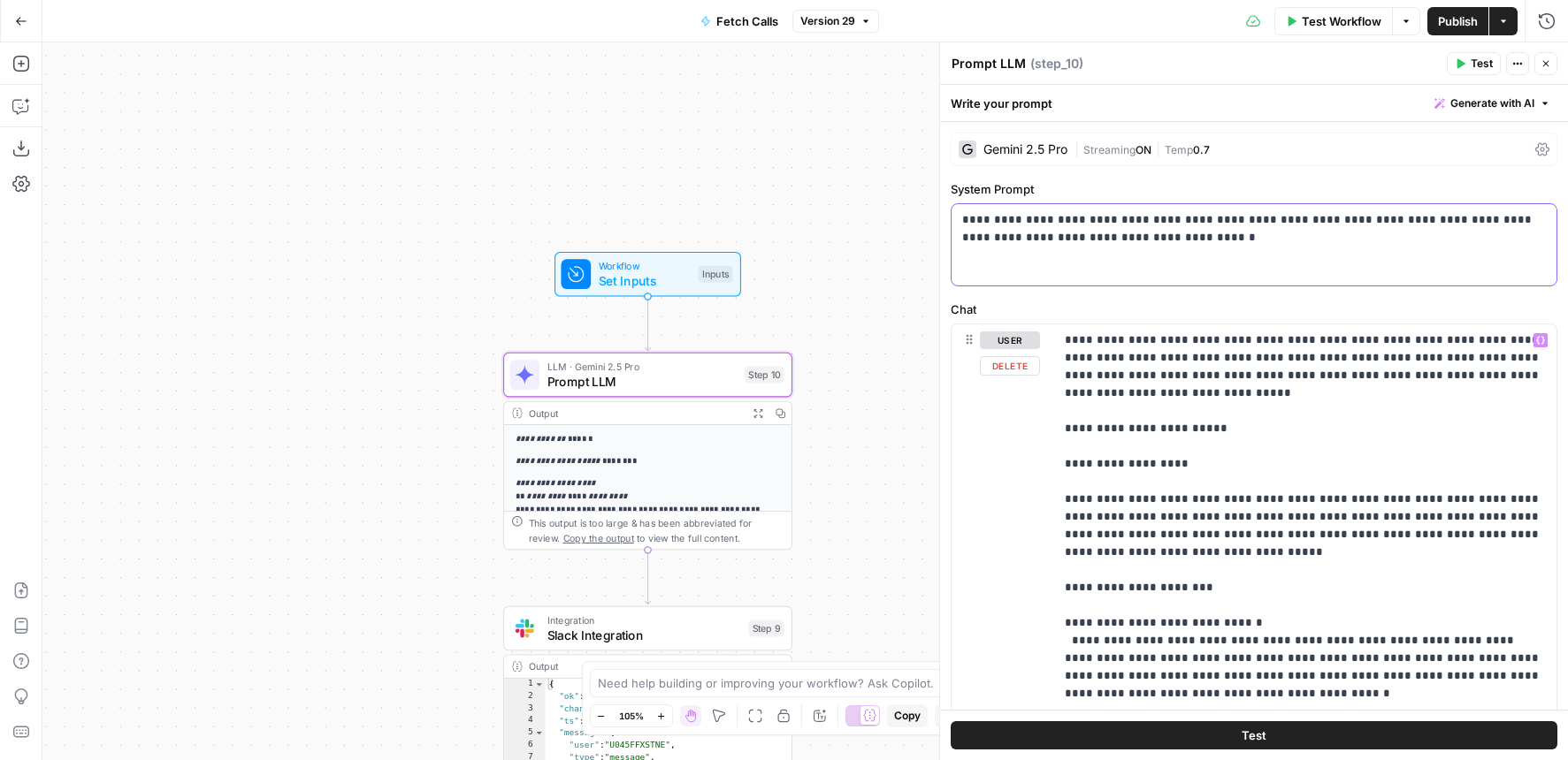
click at [1126, 240] on p "**********" at bounding box center [1254, 229] width 584 height 35
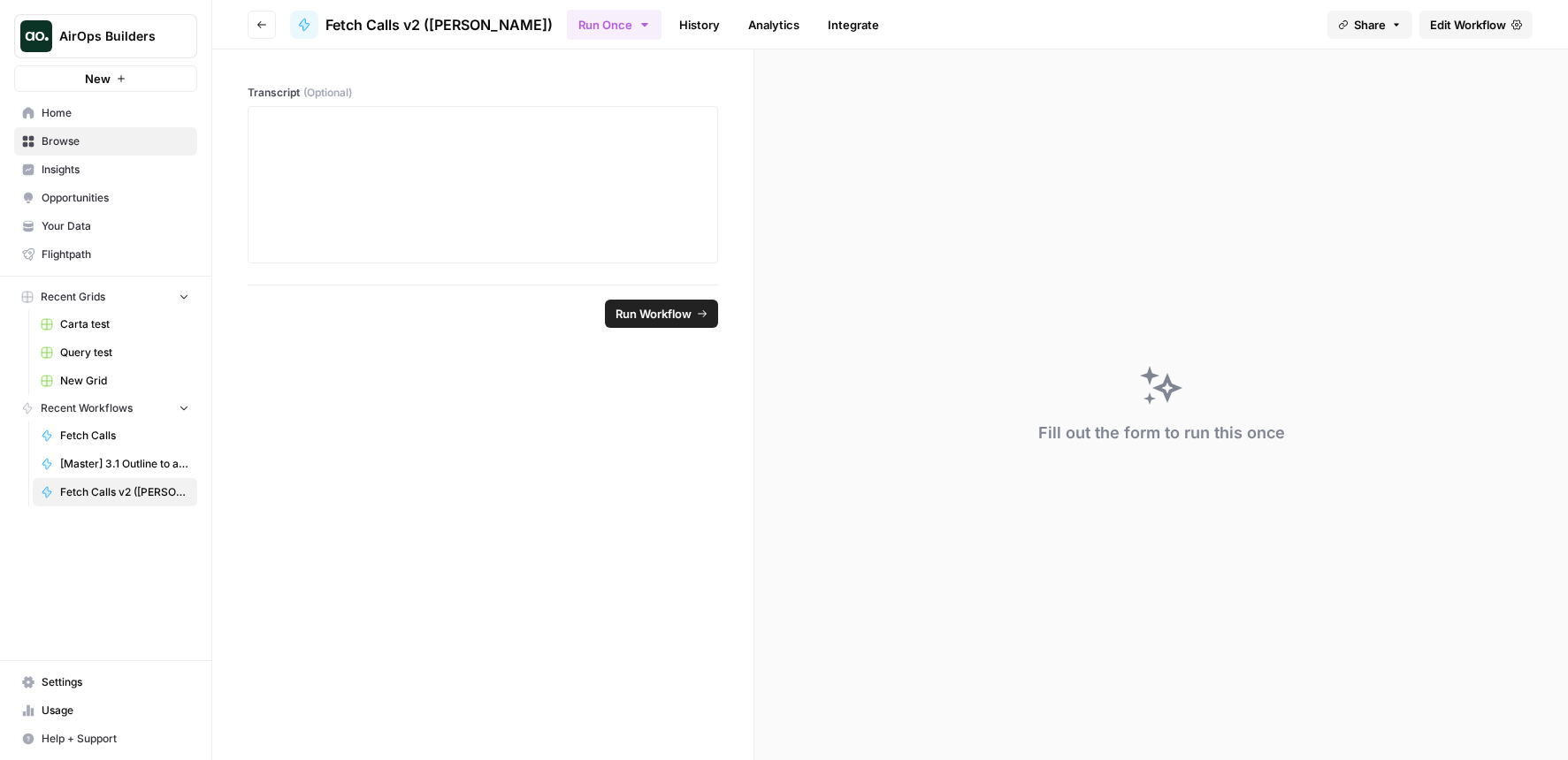
click at [1508, 26] on link "Edit Workflow" at bounding box center [1476, 25] width 113 height 29
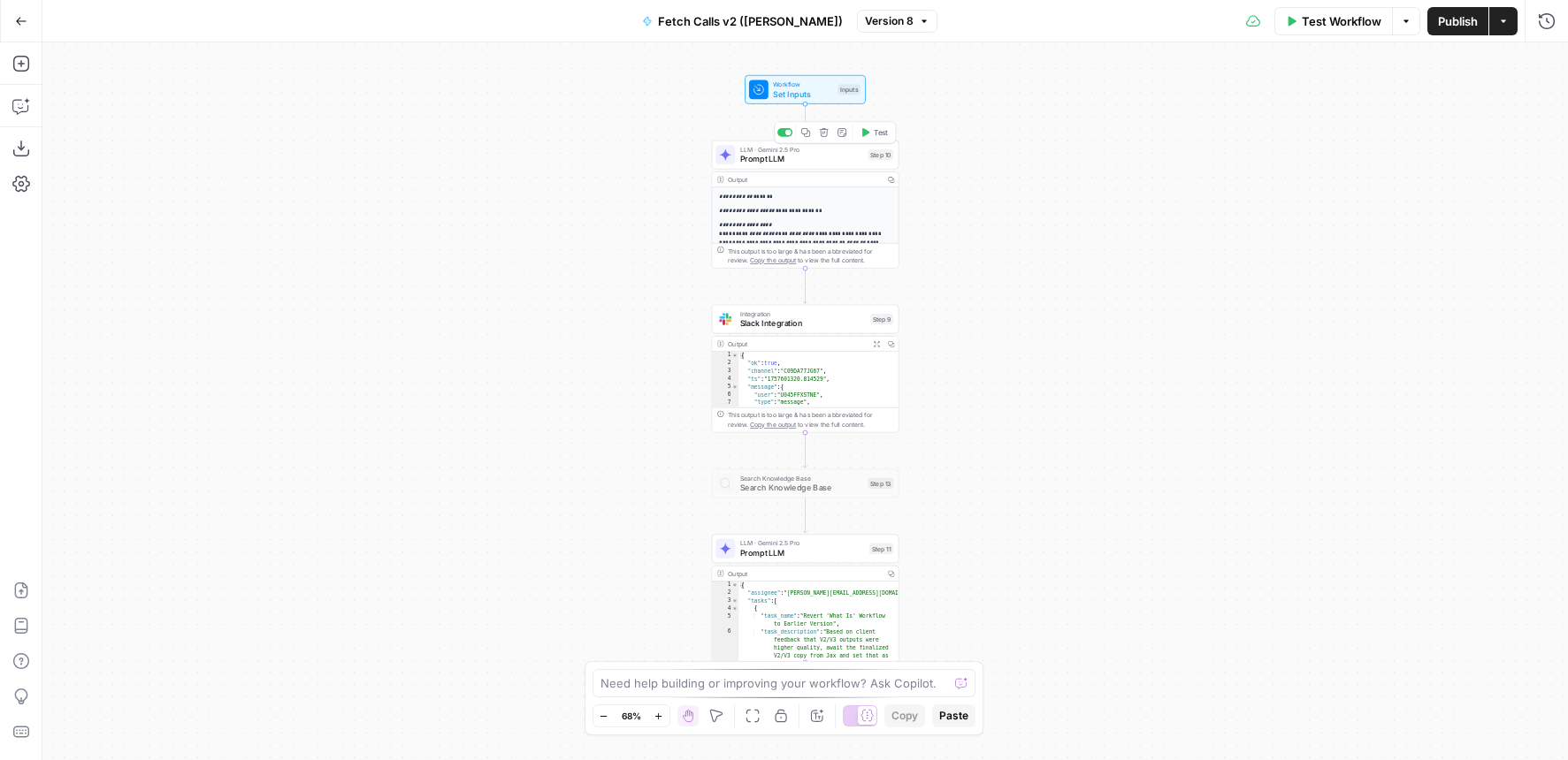
click at [746, 153] on span "Prompt LLM" at bounding box center [801, 159] width 123 height 12
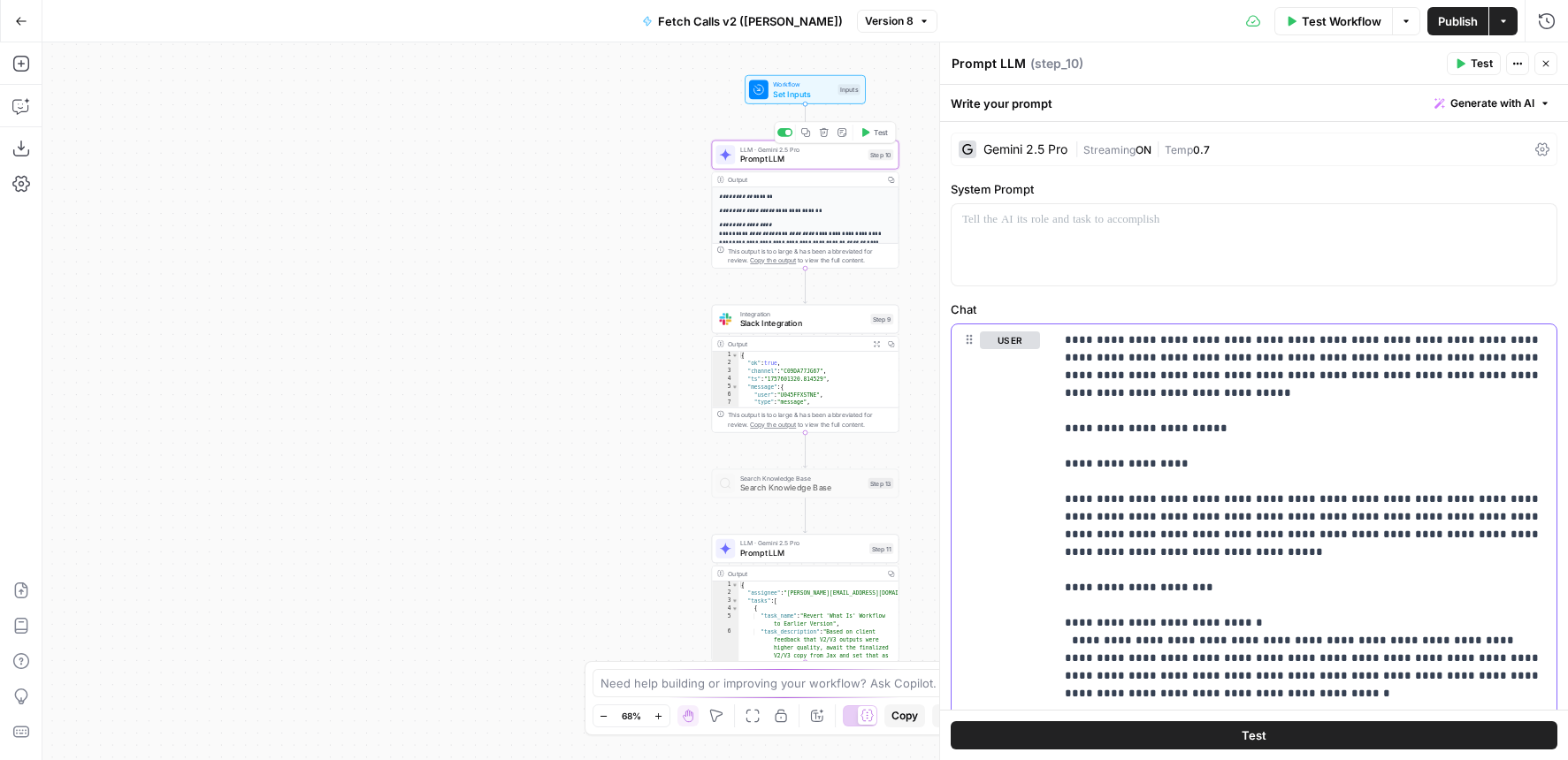
click at [1076, 190] on label "System Prompt" at bounding box center [1254, 189] width 607 height 18
click at [1076, 215] on p at bounding box center [1254, 220] width 584 height 18
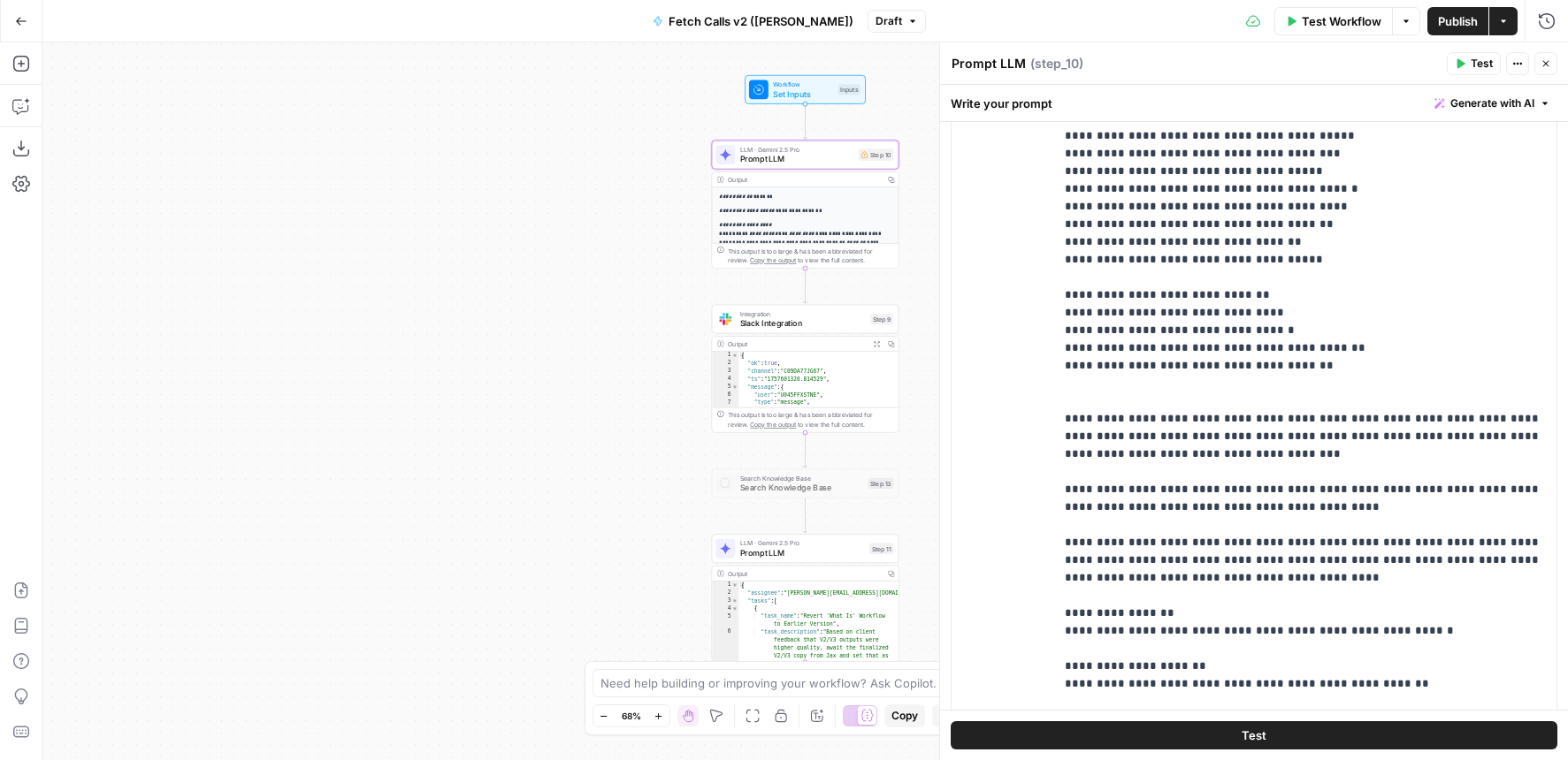
scroll to position [388, 0]
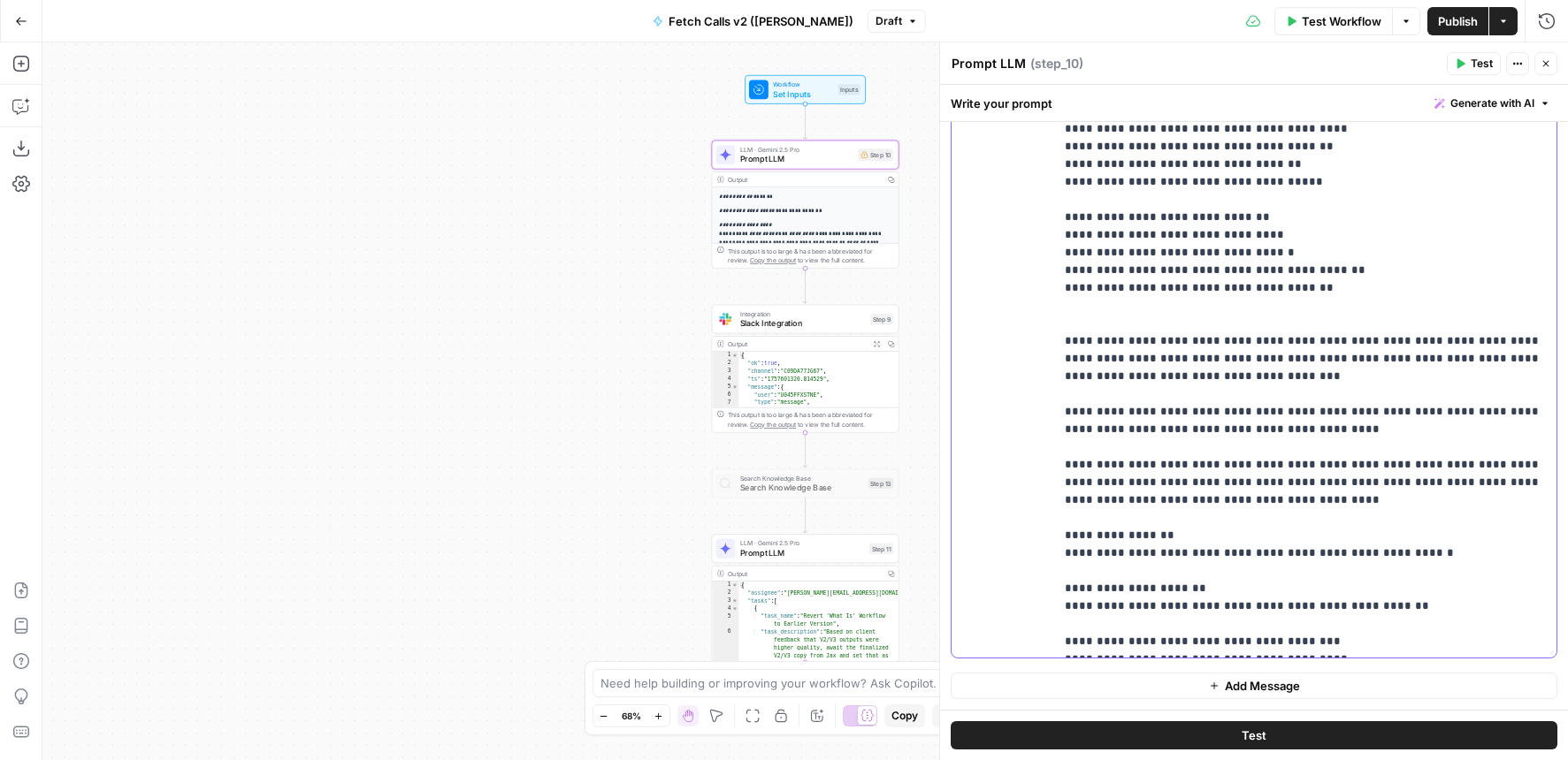
click at [777, 87] on span "Workflow" at bounding box center [802, 85] width 60 height 10
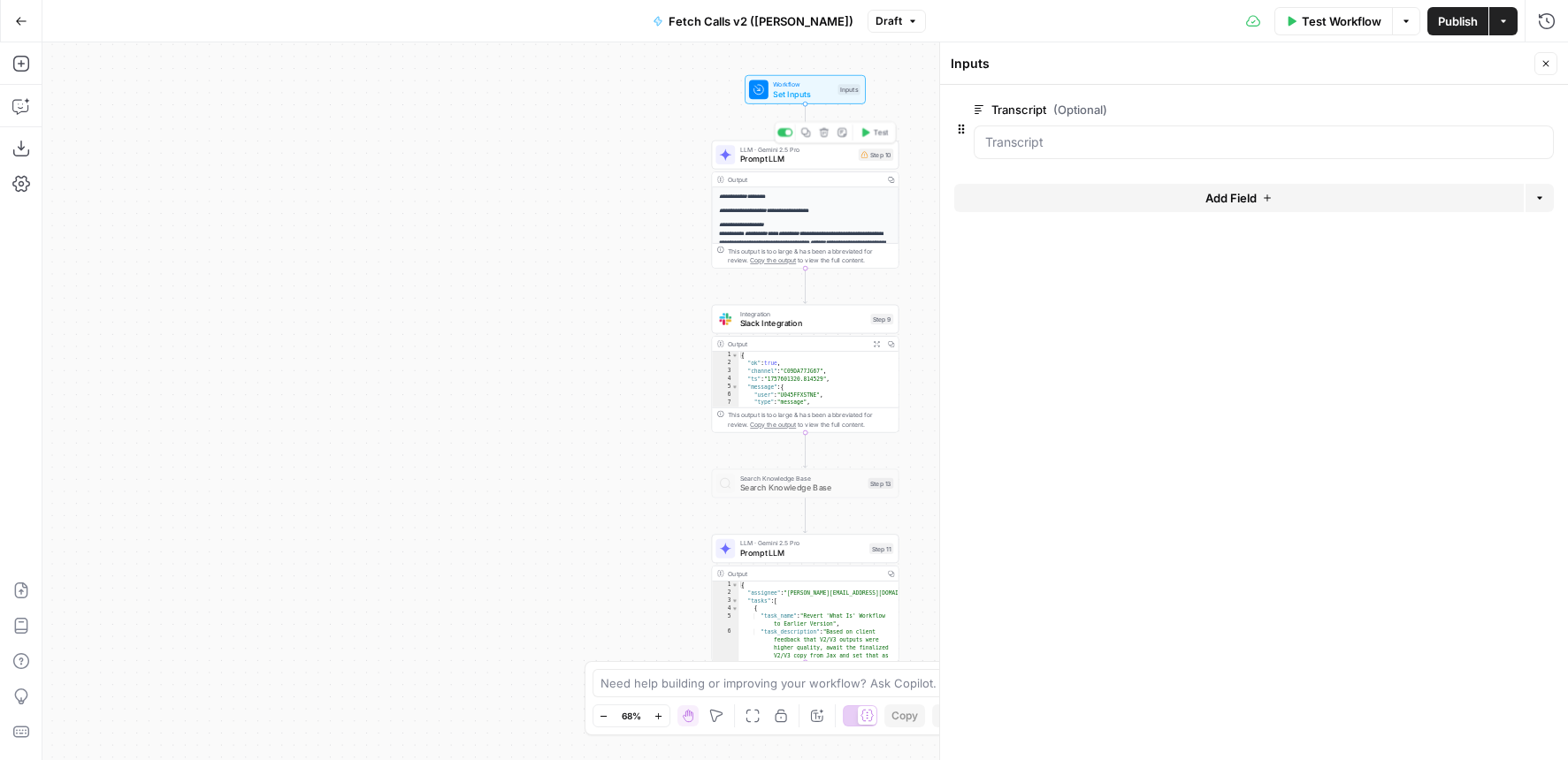
click at [780, 158] on span "Prompt LLM" at bounding box center [796, 159] width 113 height 12
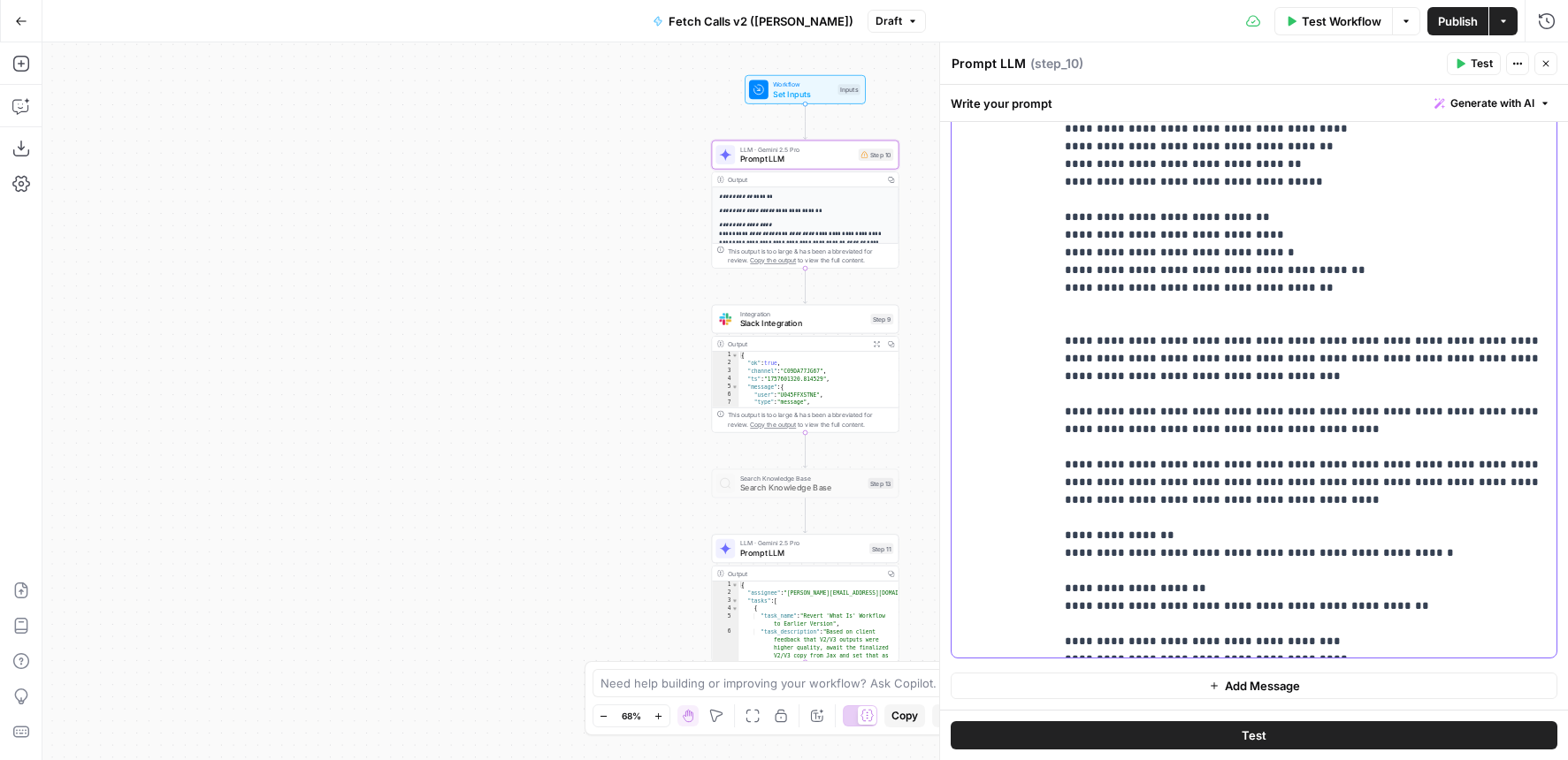
click at [1441, 20] on span "Publish" at bounding box center [1458, 21] width 40 height 18
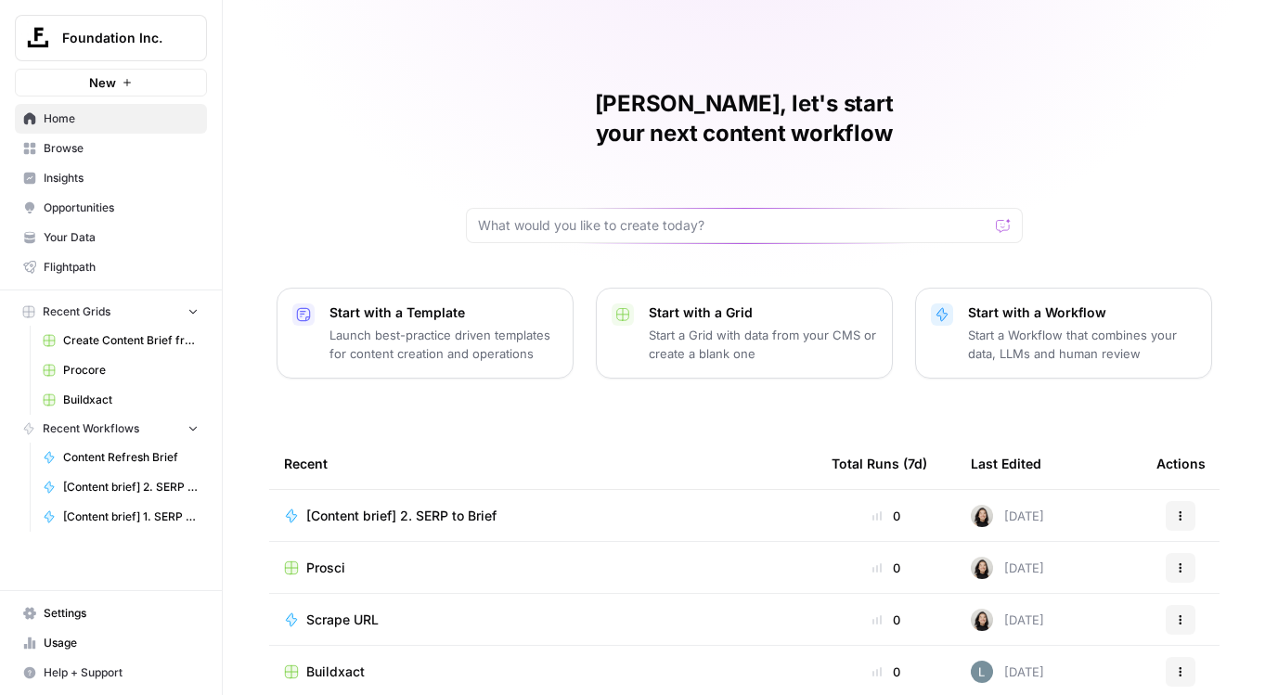
click at [194, 33] on icon "Workspace: Foundation Inc." at bounding box center [191, 38] width 19 height 19
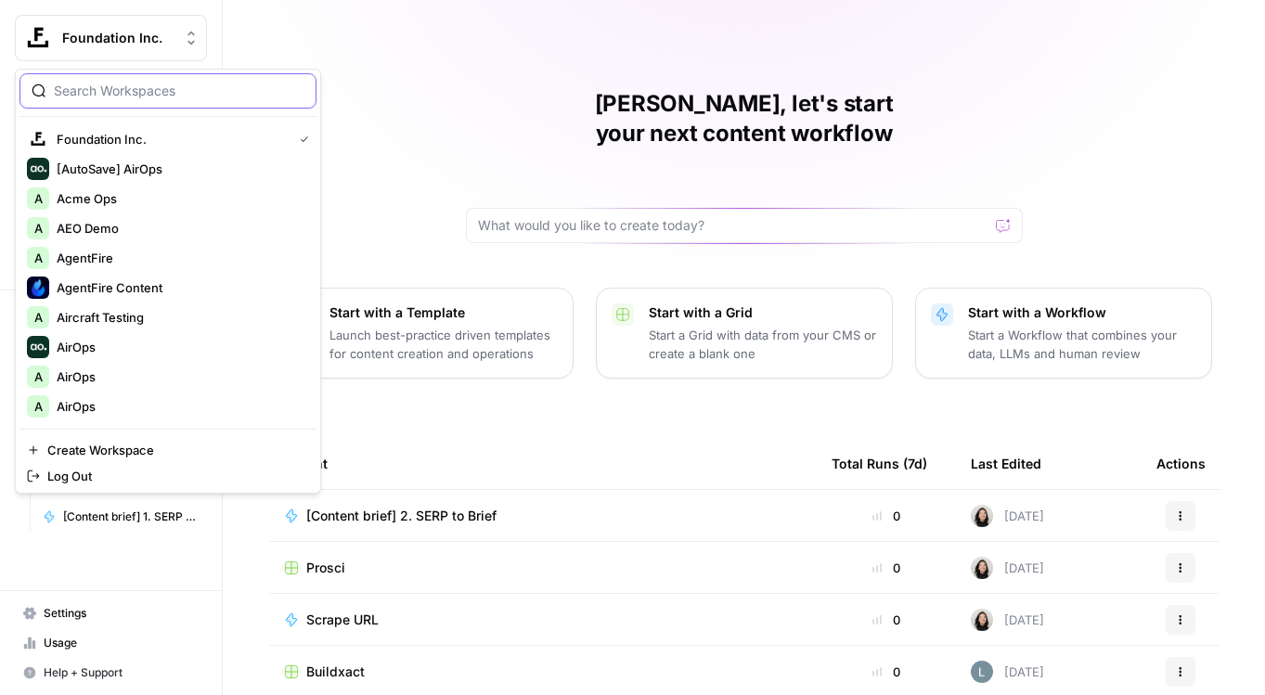
click at [112, 89] on input "search" at bounding box center [179, 91] width 251 height 19
type input "g"
type input "sage"
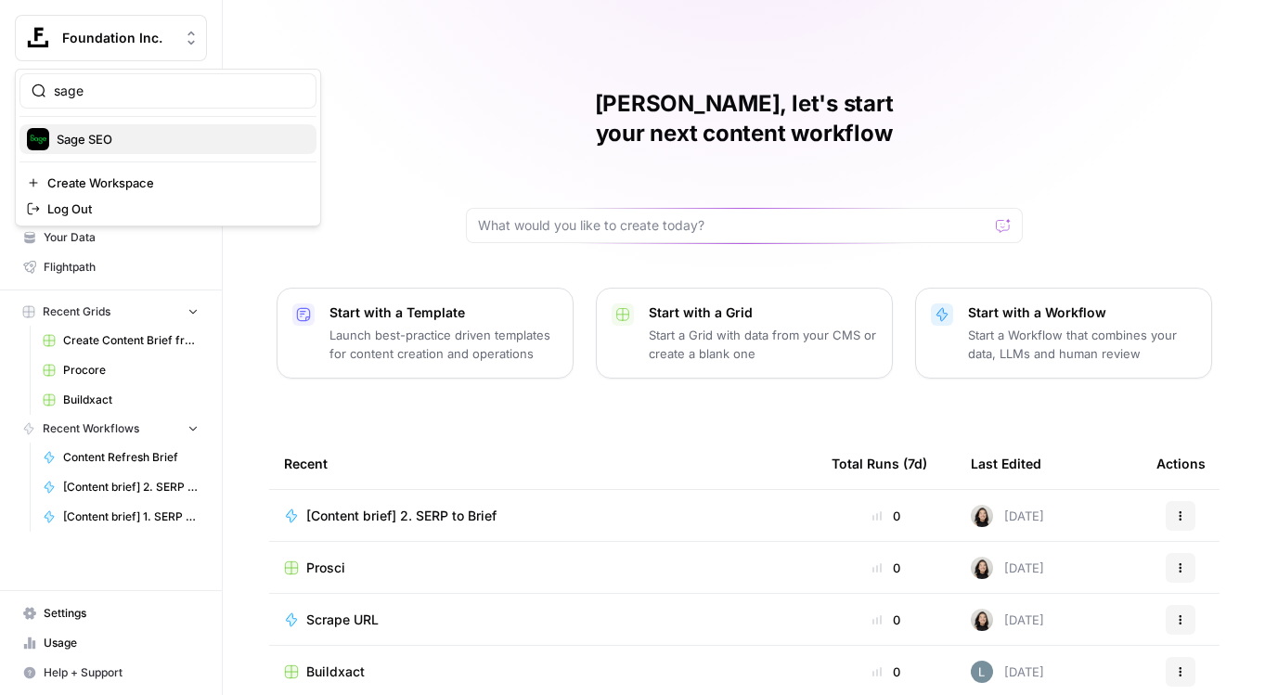
click at [77, 144] on span "Sage SEO" at bounding box center [179, 139] width 245 height 19
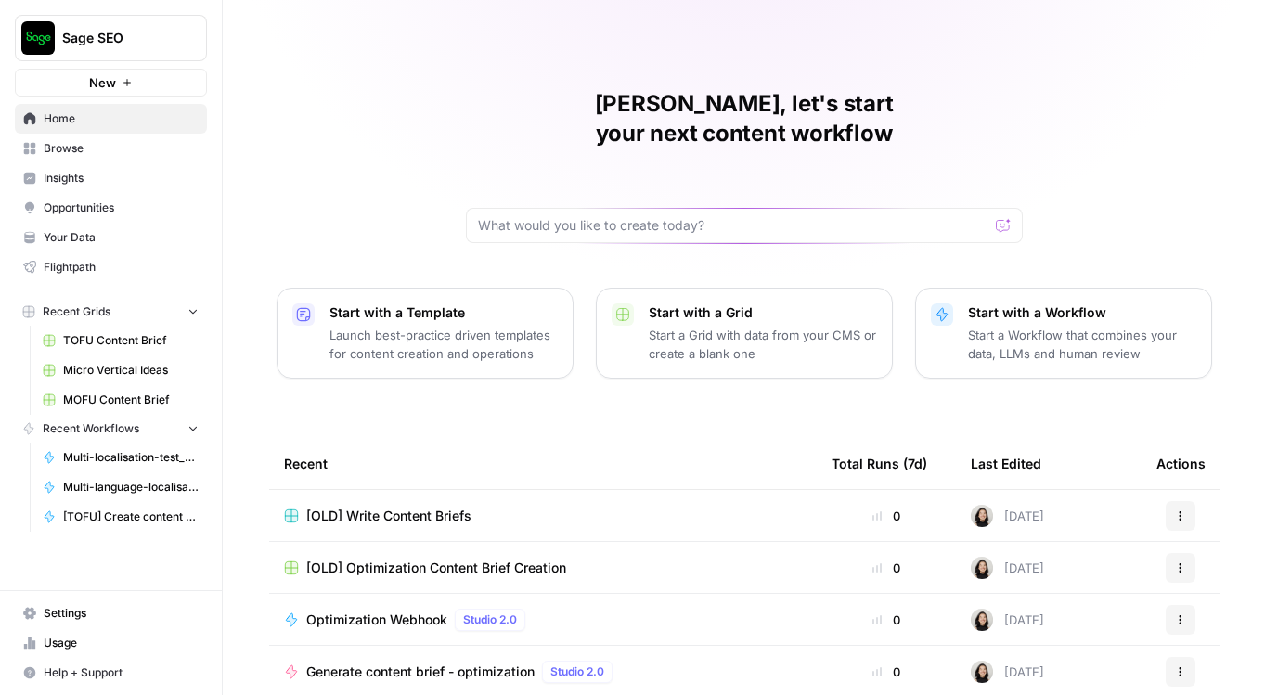
scroll to position [159, 0]
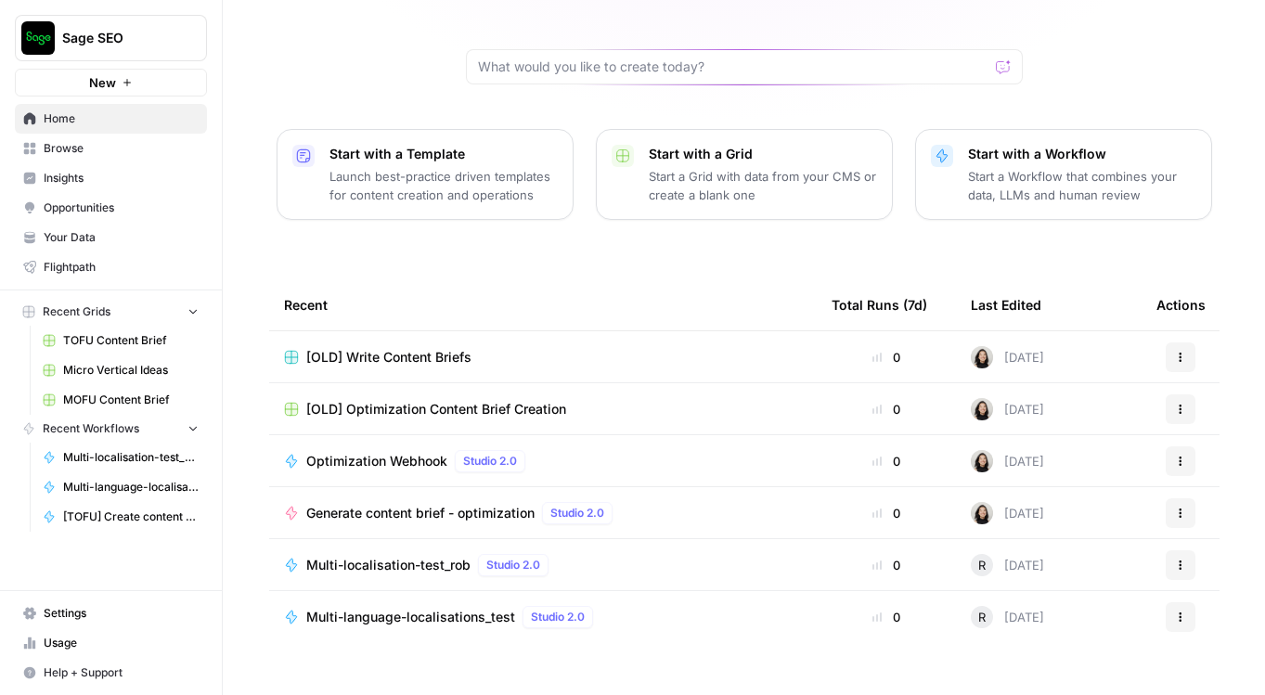
click at [112, 148] on span "Browse" at bounding box center [121, 148] width 155 height 17
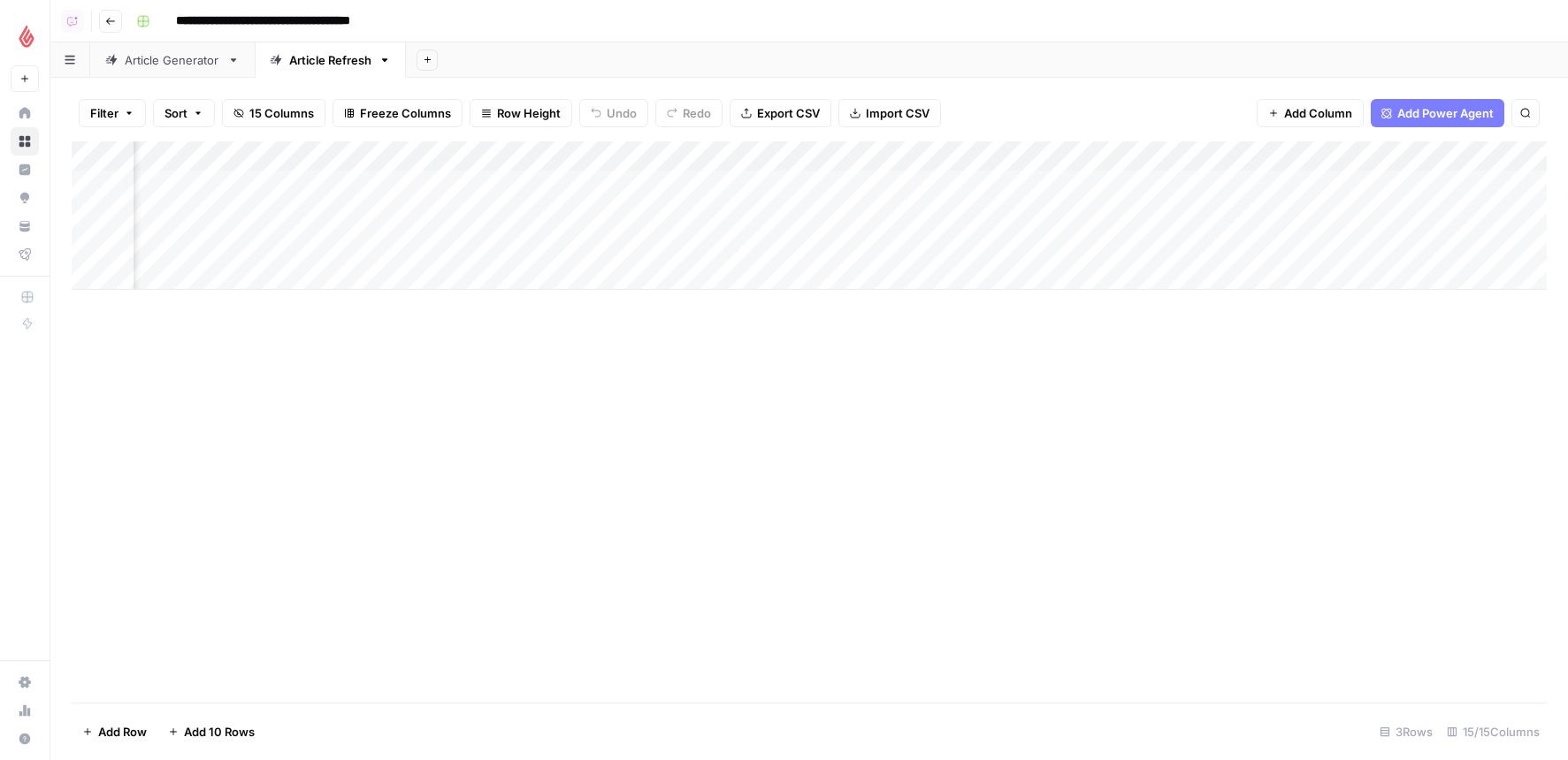
scroll to position [0, 586]
click at [676, 218] on div "Add Column" at bounding box center [809, 216] width 1476 height 149
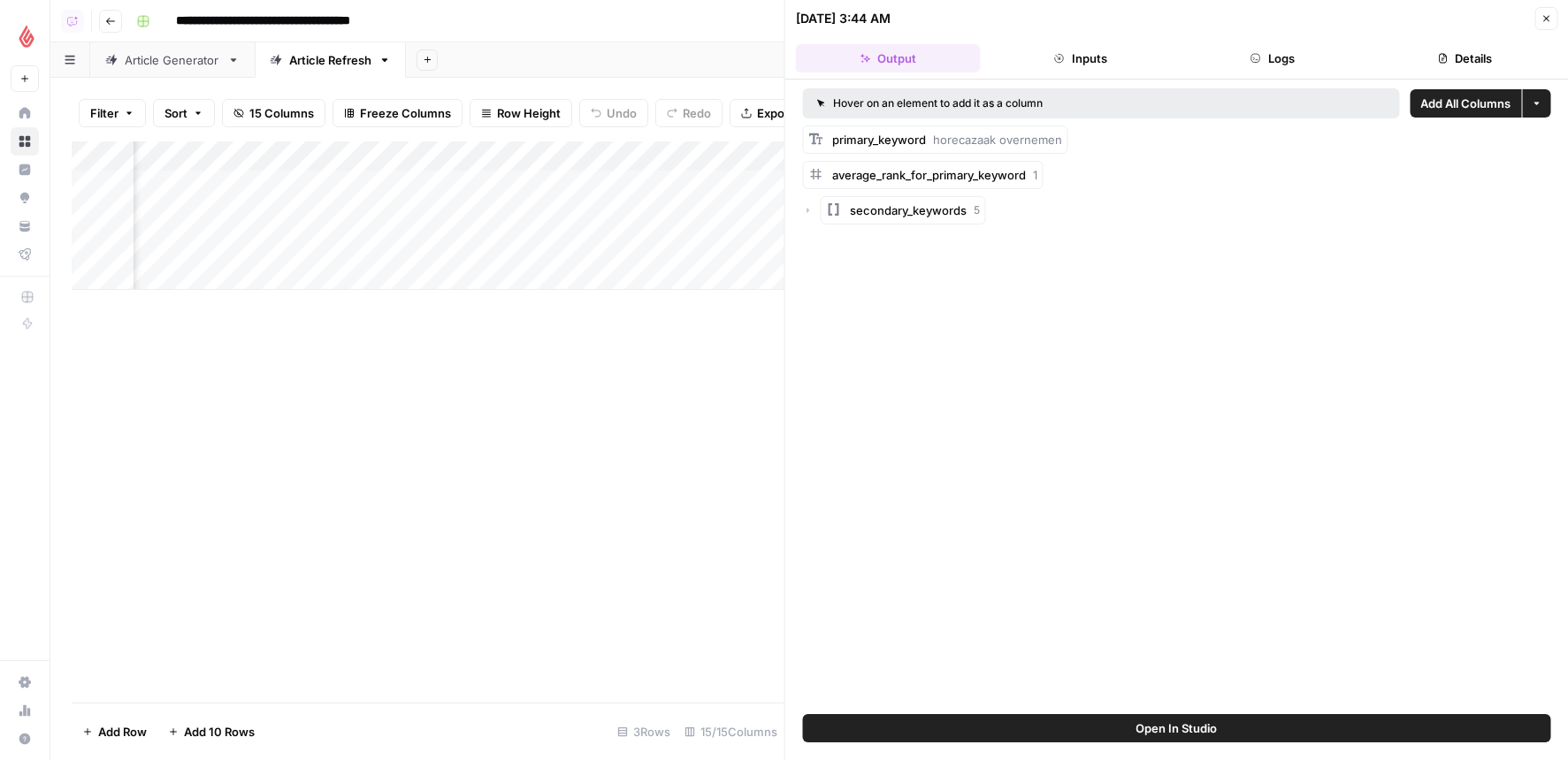
scroll to position [0, 272]
click at [511, 216] on div "Add Column" at bounding box center [428, 216] width 713 height 149
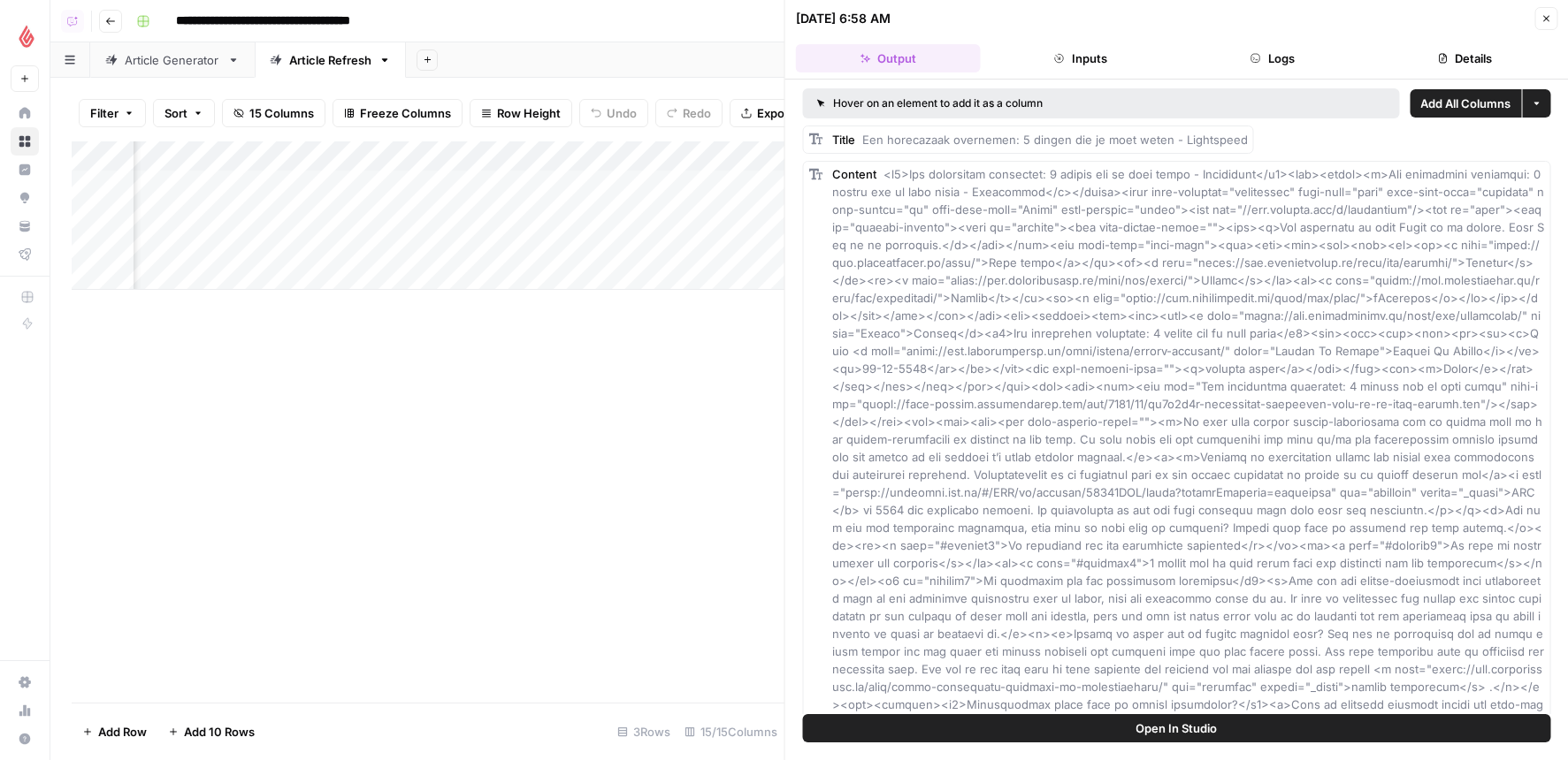
scroll to position [0, 730]
click at [533, 217] on div "Add Column" at bounding box center [428, 216] width 713 height 149
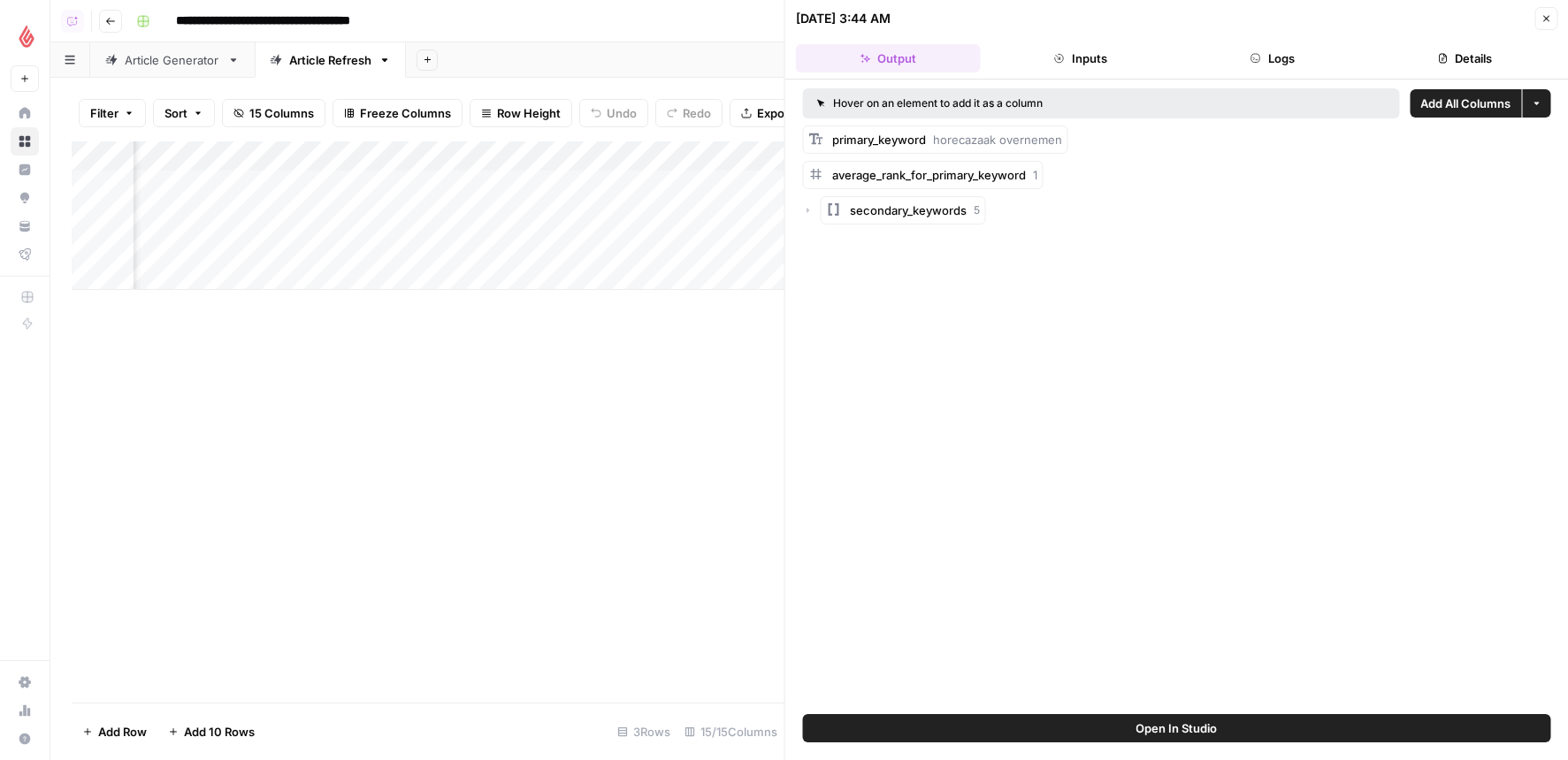
click at [807, 209] on icon "button" at bounding box center [808, 210] width 3 height 6
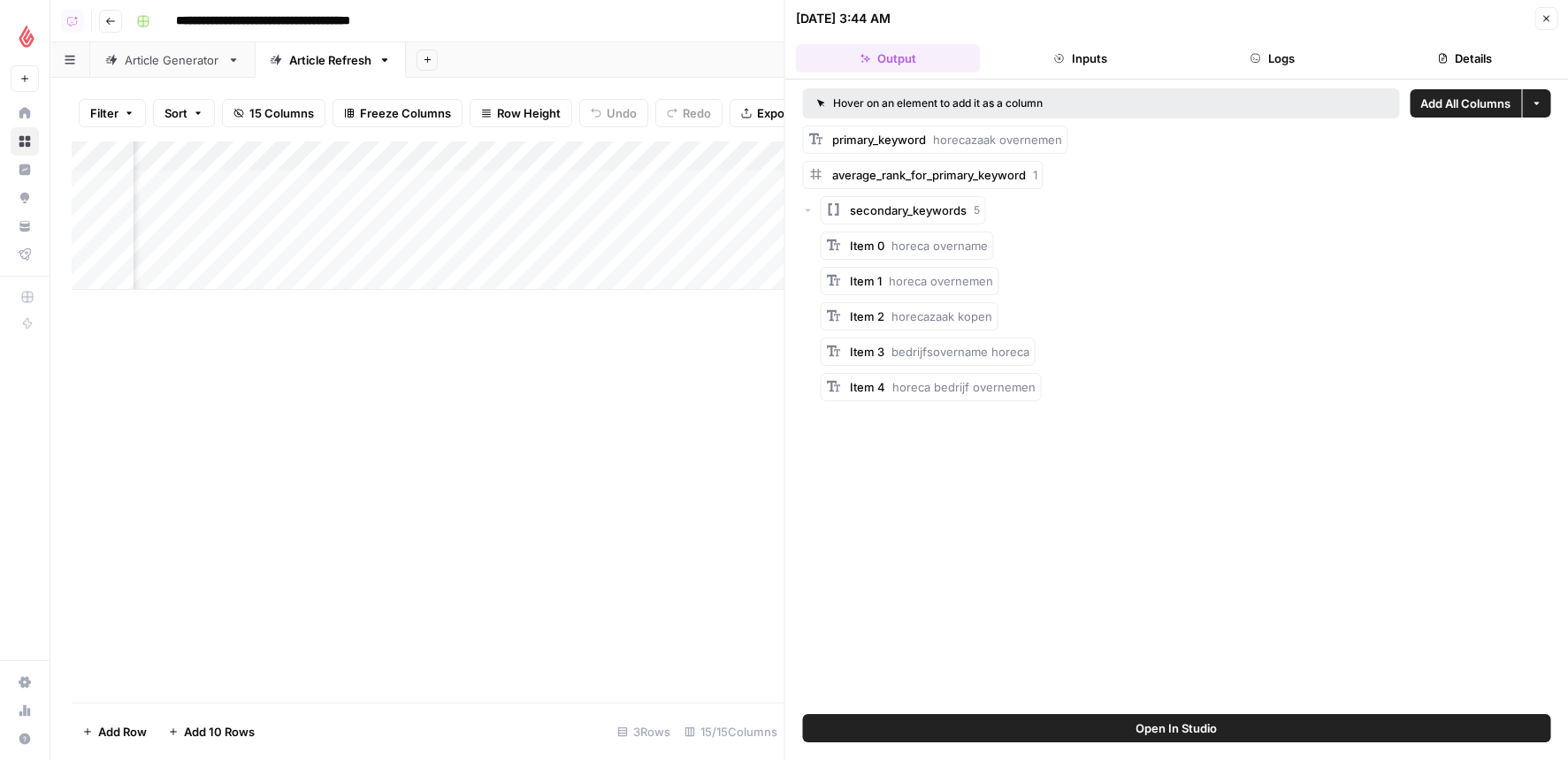
click at [1537, 22] on button "Close" at bounding box center [1546, 18] width 23 height 23
